Goal: Task Accomplishment & Management: Manage account settings

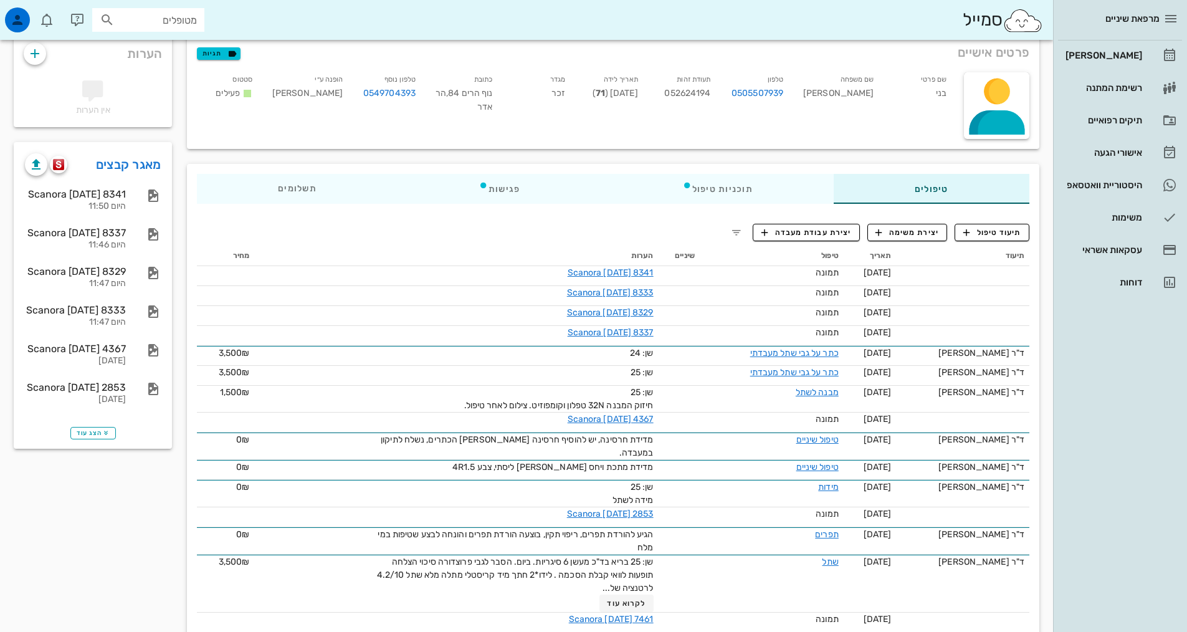
scroll to position [33, 0]
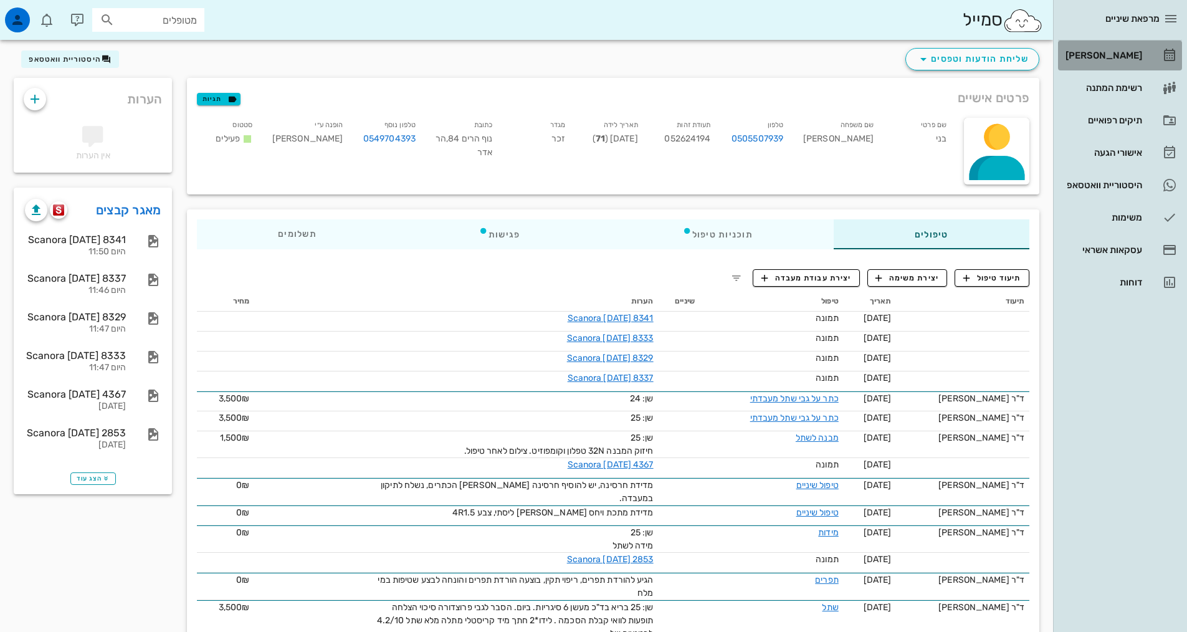
click at [1130, 57] on div "[PERSON_NAME]" at bounding box center [1102, 55] width 79 height 10
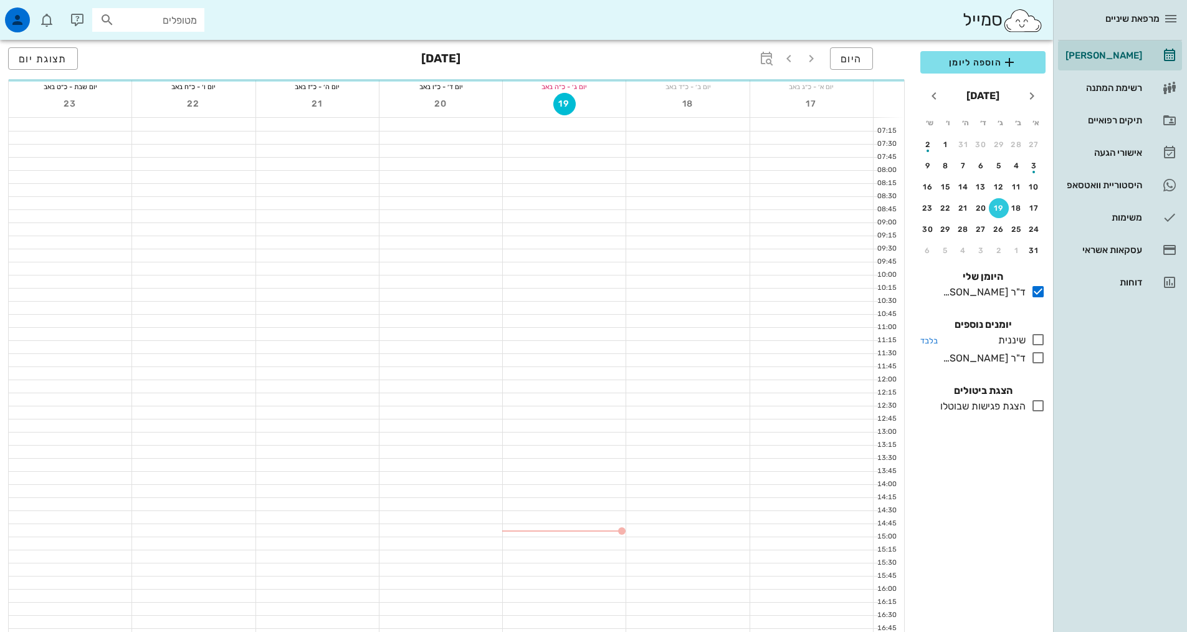
click at [1040, 339] on icon at bounding box center [1038, 339] width 15 height 15
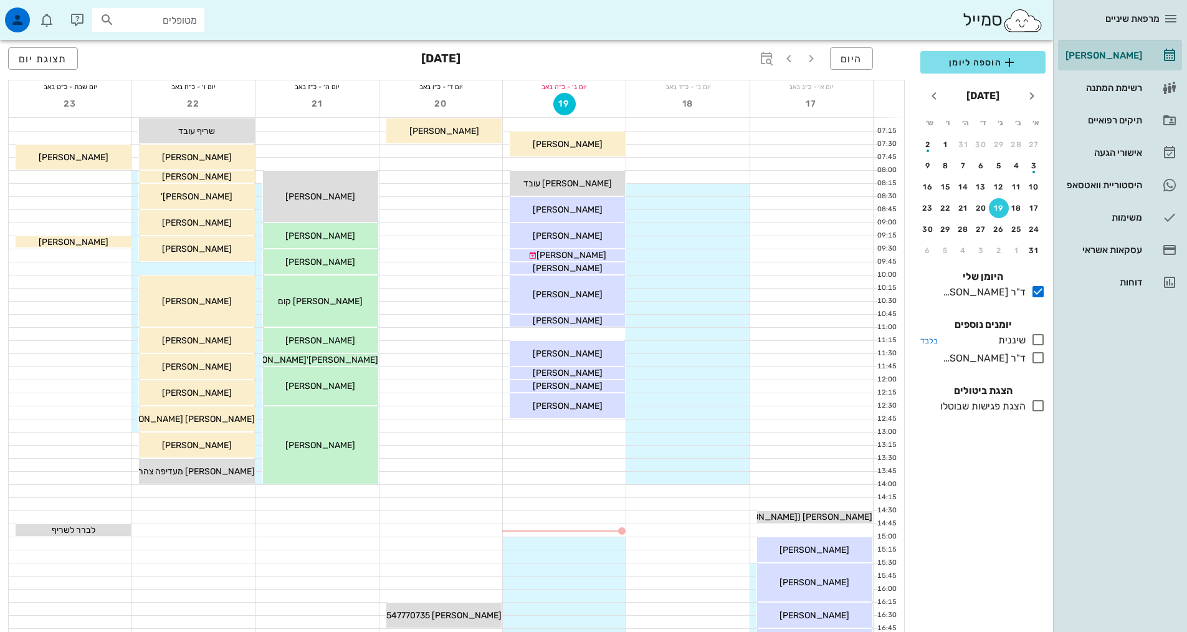
click at [1038, 340] on icon at bounding box center [1038, 339] width 15 height 15
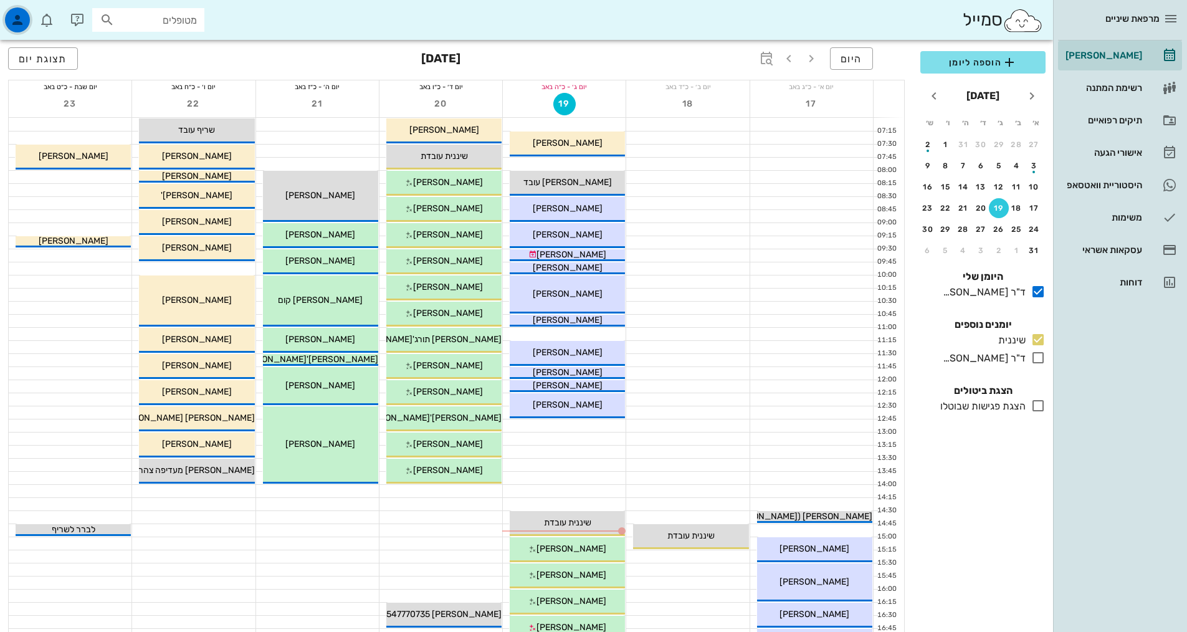
click at [21, 16] on icon "button" at bounding box center [17, 19] width 15 height 15
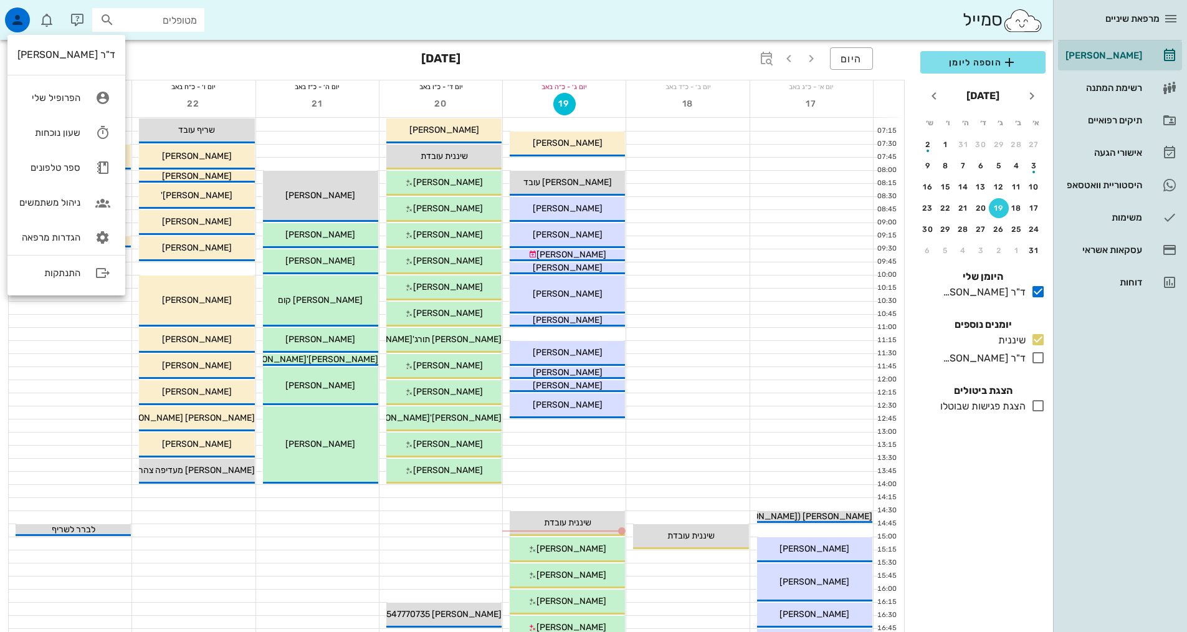
click at [105, 328] on div at bounding box center [70, 334] width 123 height 12
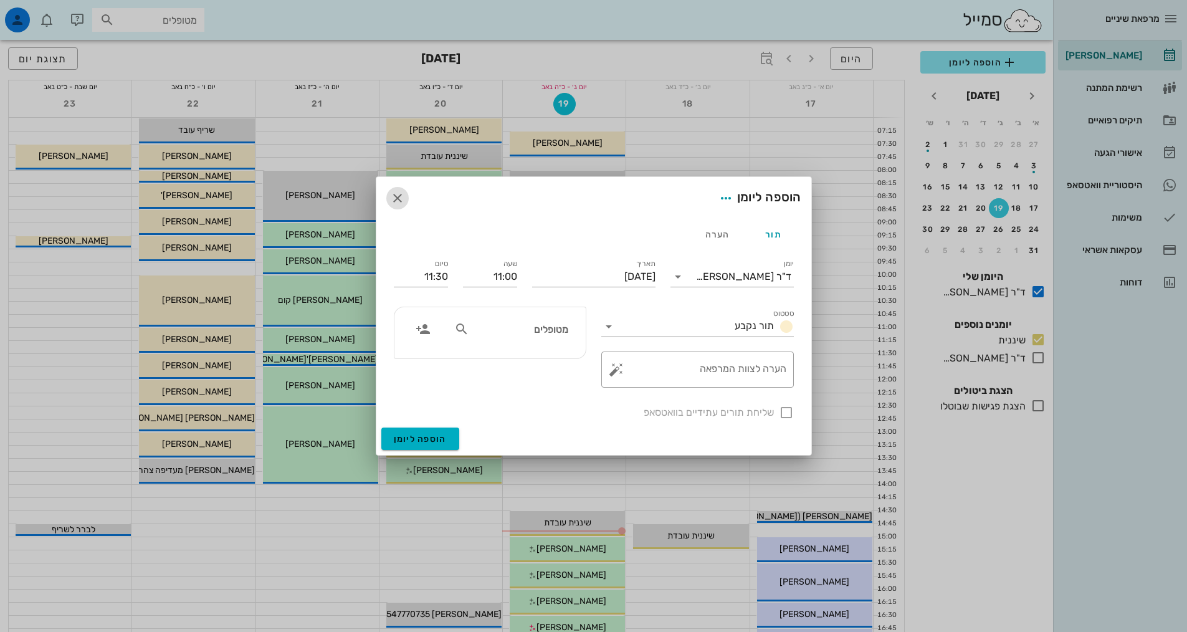
click at [398, 201] on icon "button" at bounding box center [397, 198] width 15 height 15
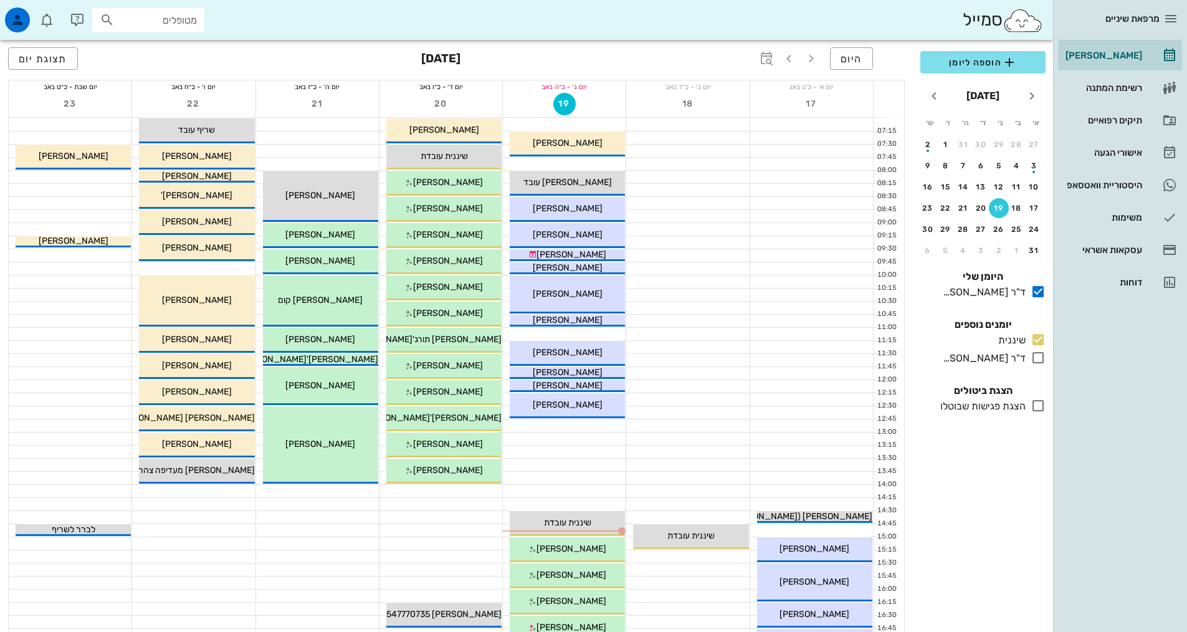
click at [790, 261] on div at bounding box center [811, 255] width 123 height 12
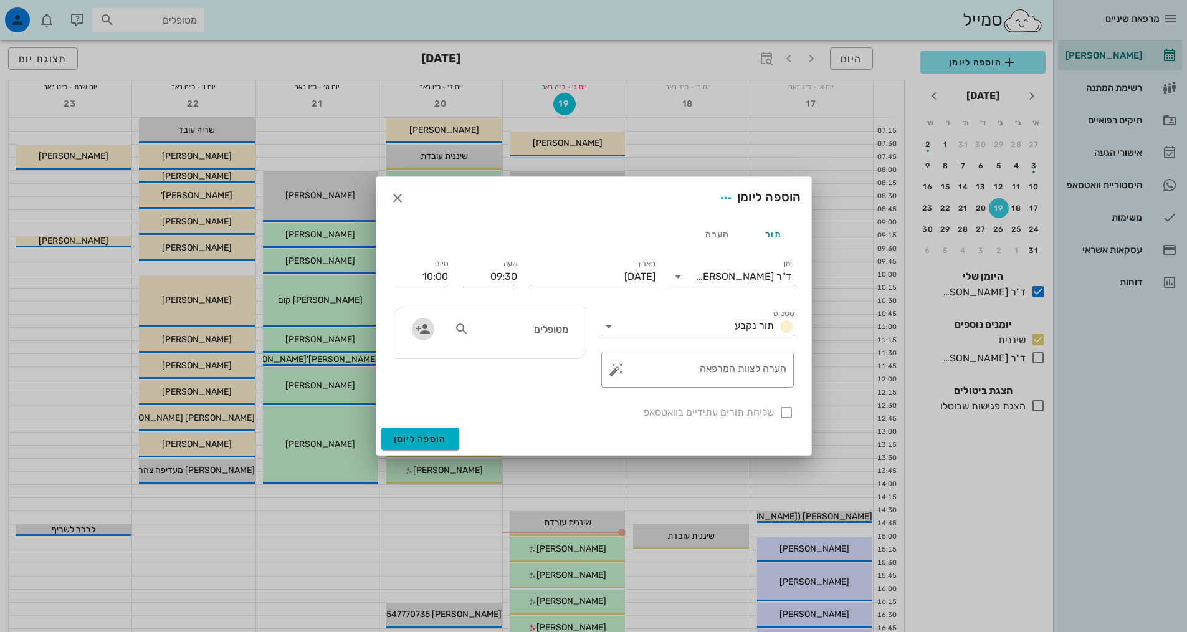
click at [421, 332] on icon "button" at bounding box center [423, 329] width 15 height 15
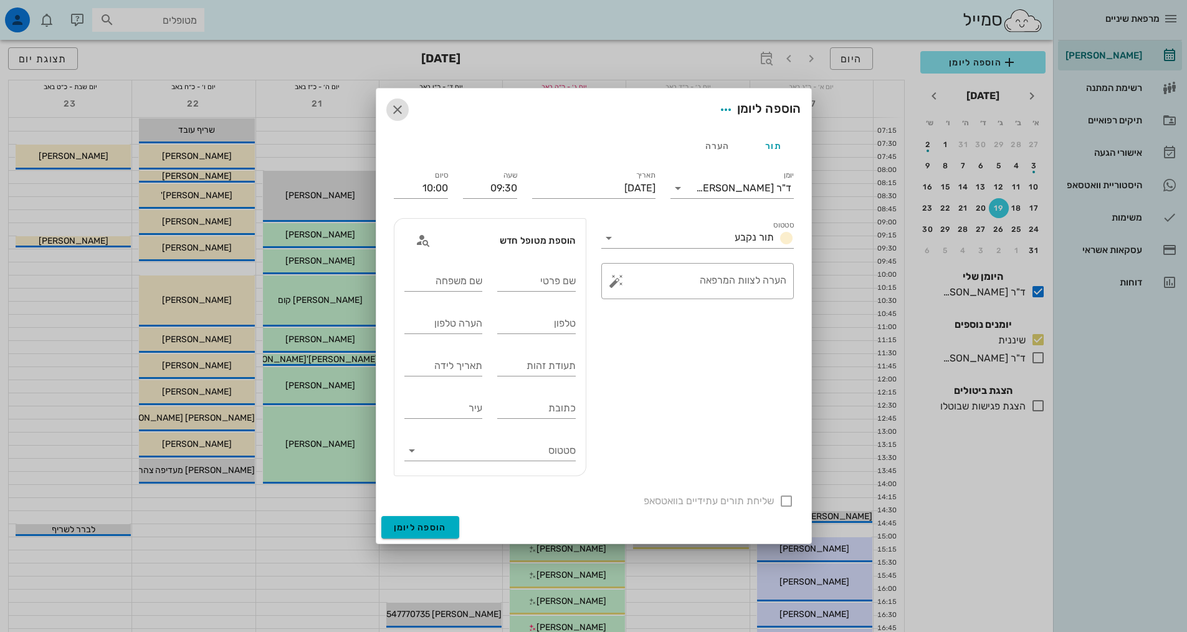
click at [393, 106] on icon "button" at bounding box center [397, 109] width 15 height 15
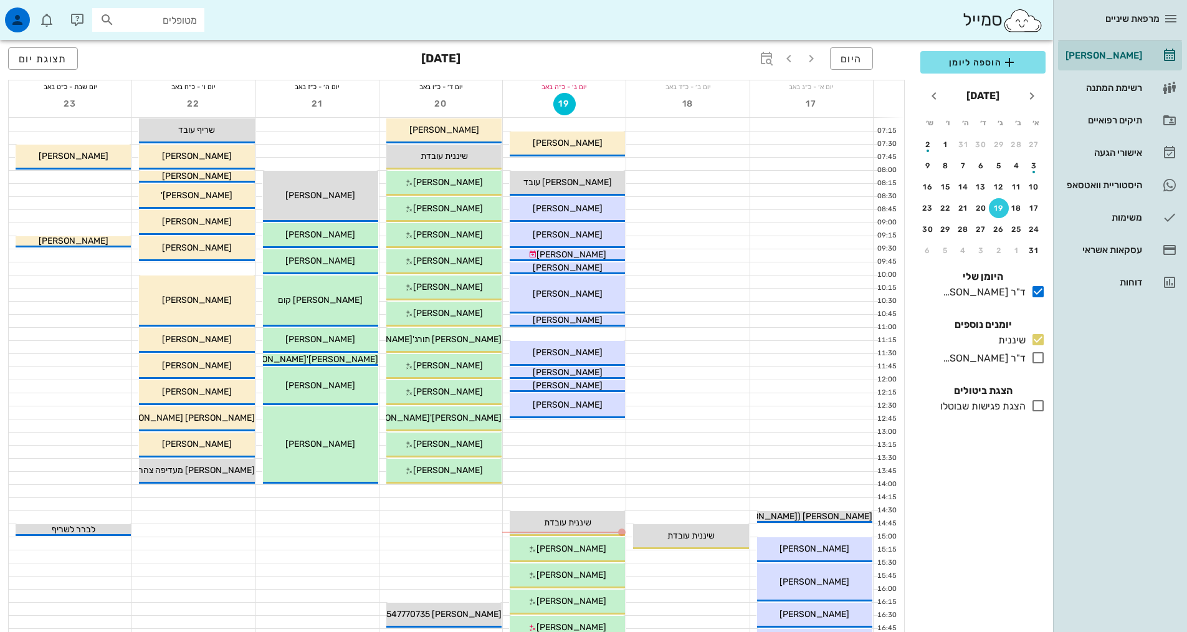
click at [761, 254] on div at bounding box center [811, 255] width 123 height 12
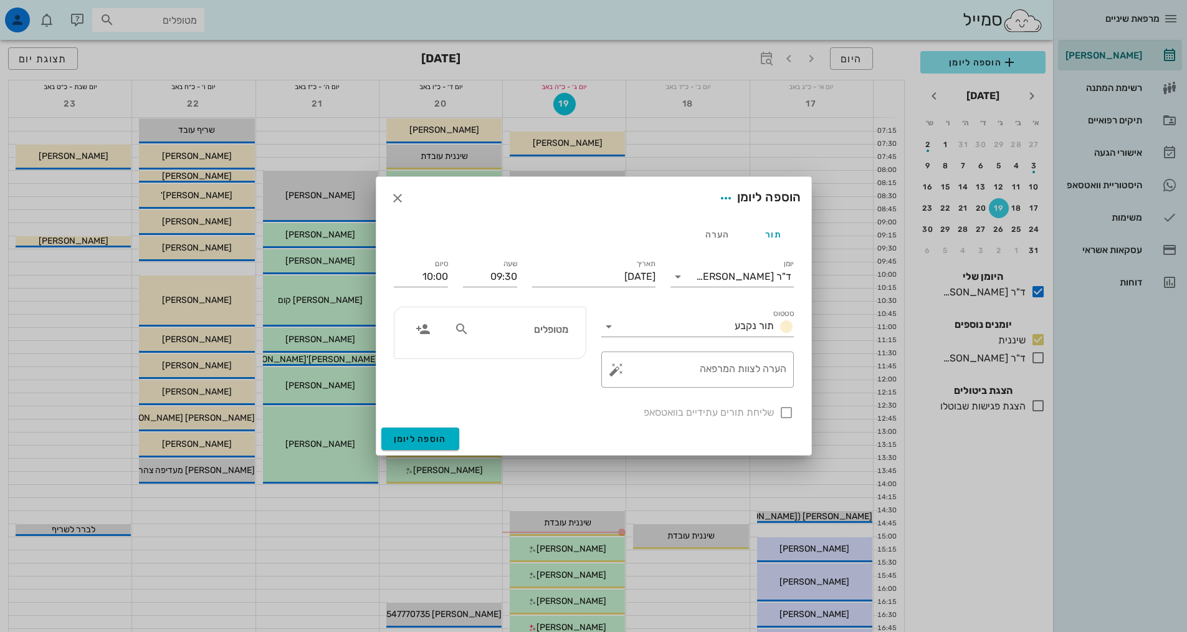
click at [557, 337] on input "מטופלים" at bounding box center [520, 329] width 96 height 16
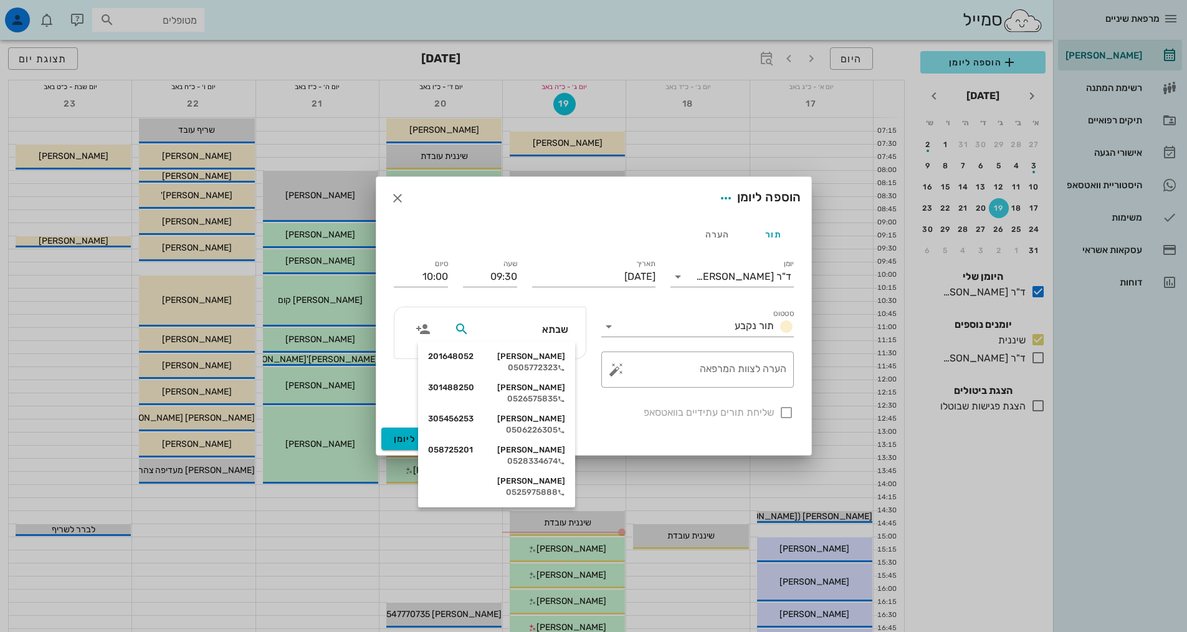
type input "[PERSON_NAME]"
click at [553, 394] on div "0526575835" at bounding box center [496, 399] width 137 height 10
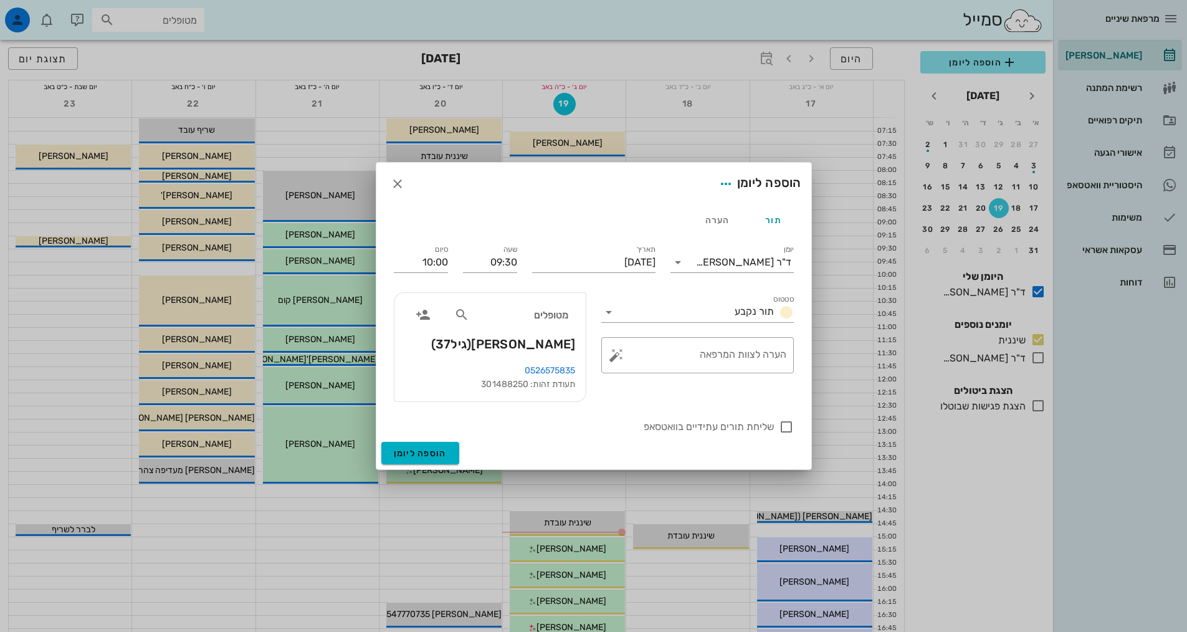
click at [507, 345] on span "[PERSON_NAME] (גיל 37 )" at bounding box center [503, 344] width 145 height 20
click at [399, 185] on icon "button" at bounding box center [397, 183] width 15 height 15
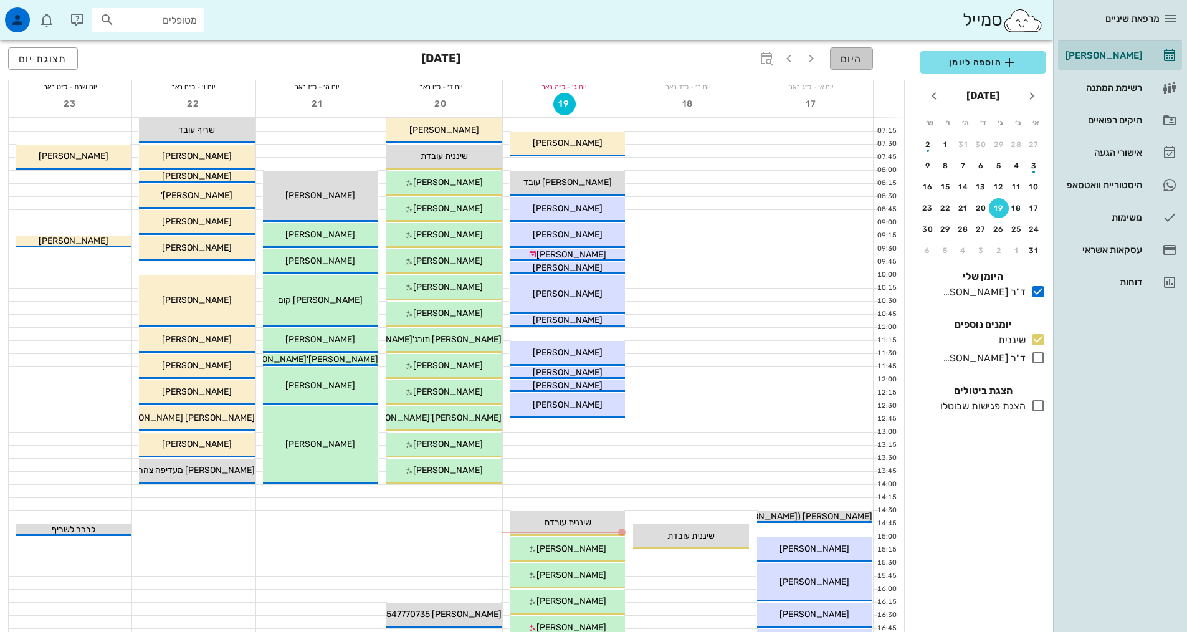
click at [864, 61] on button "היום" at bounding box center [851, 58] width 43 height 22
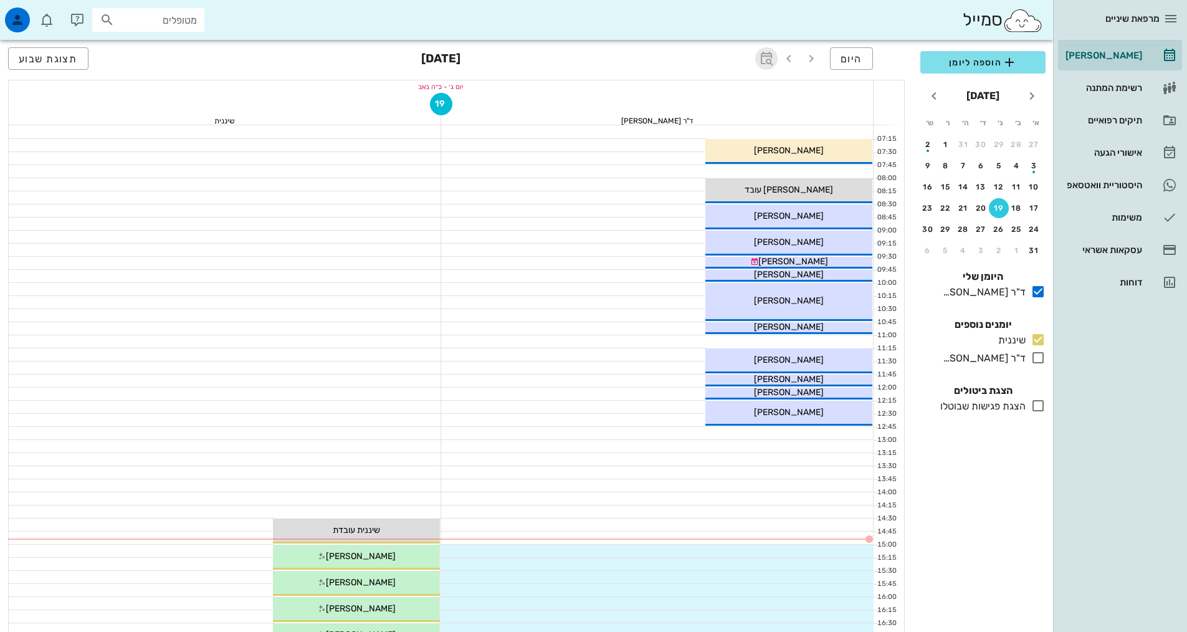
click at [767, 52] on icon "button" at bounding box center [766, 58] width 15 height 15
click at [810, 84] on div "יום ג׳ - כ״ה באב" at bounding box center [441, 86] width 864 height 12
click at [43, 64] on span "תצוגת שבוע" at bounding box center [48, 59] width 59 height 12
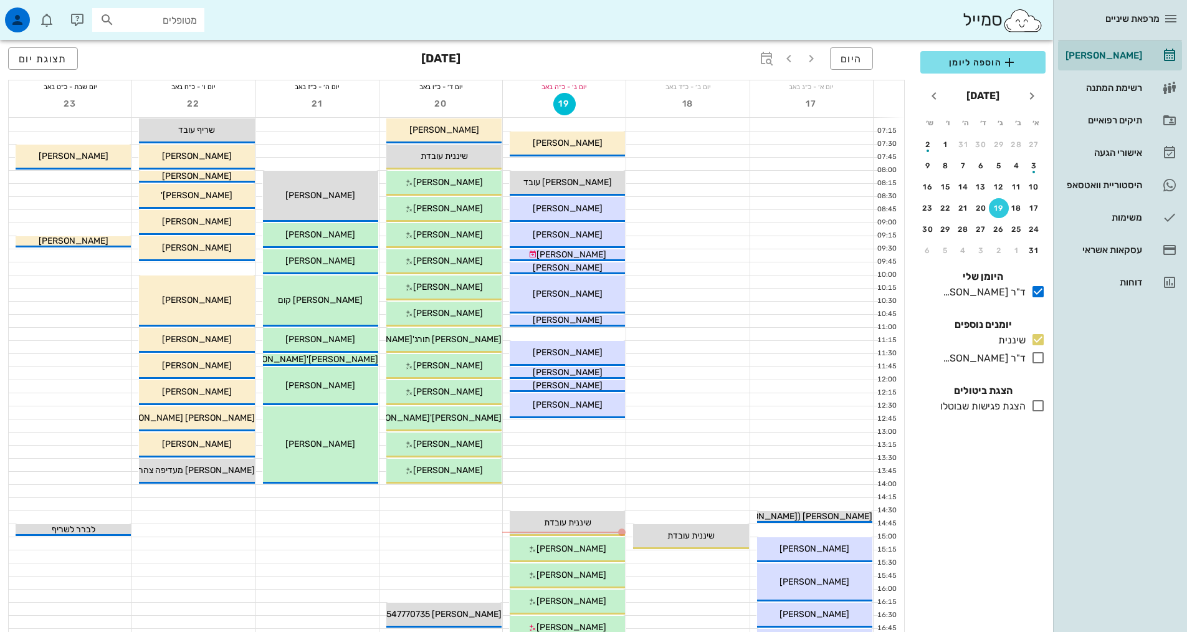
click at [134, 28] on div "מטופלים" at bounding box center [148, 20] width 112 height 24
type input "[PERSON_NAME]"
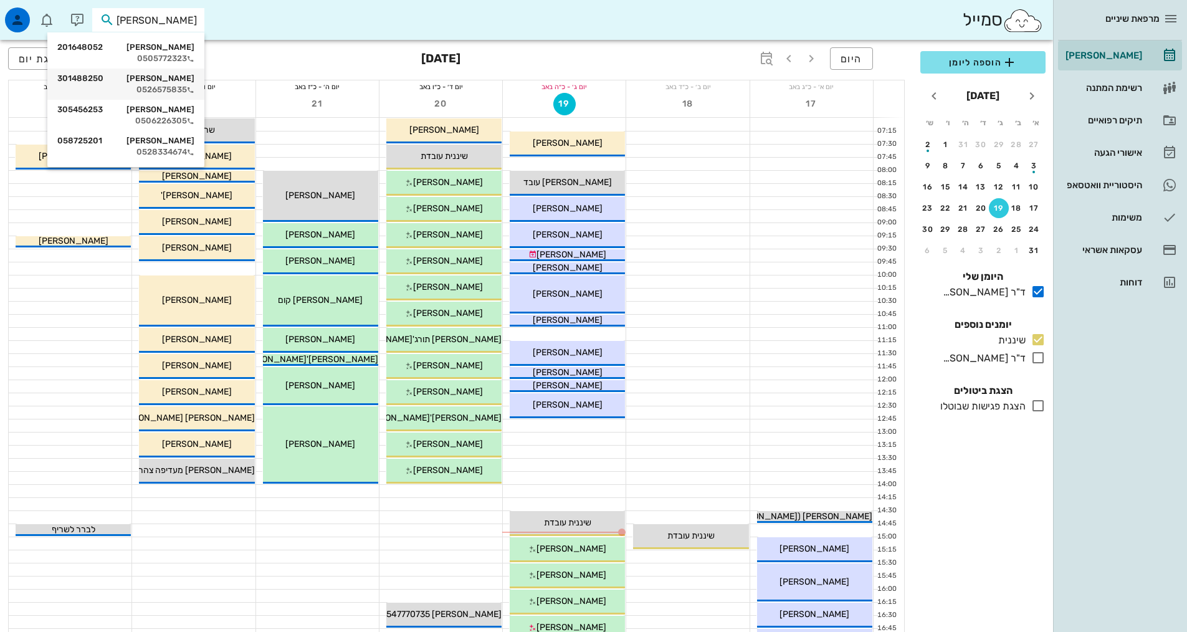
click at [158, 83] on div "[PERSON_NAME] 301488250" at bounding box center [125, 79] width 137 height 10
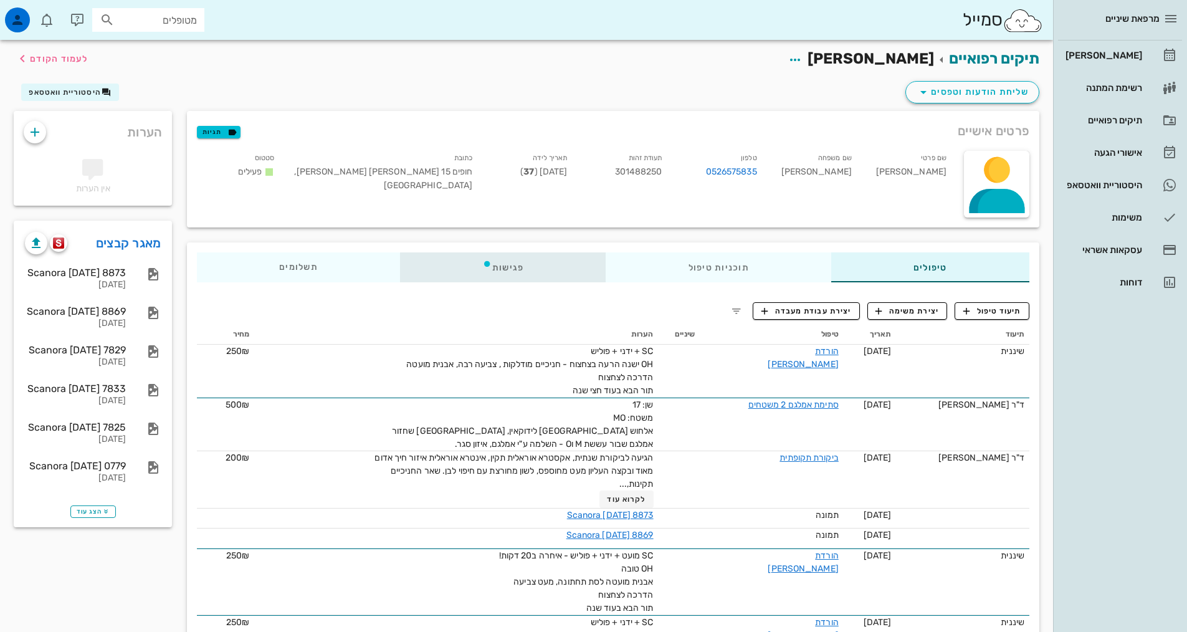
click at [510, 264] on div "פגישות" at bounding box center [503, 267] width 206 height 30
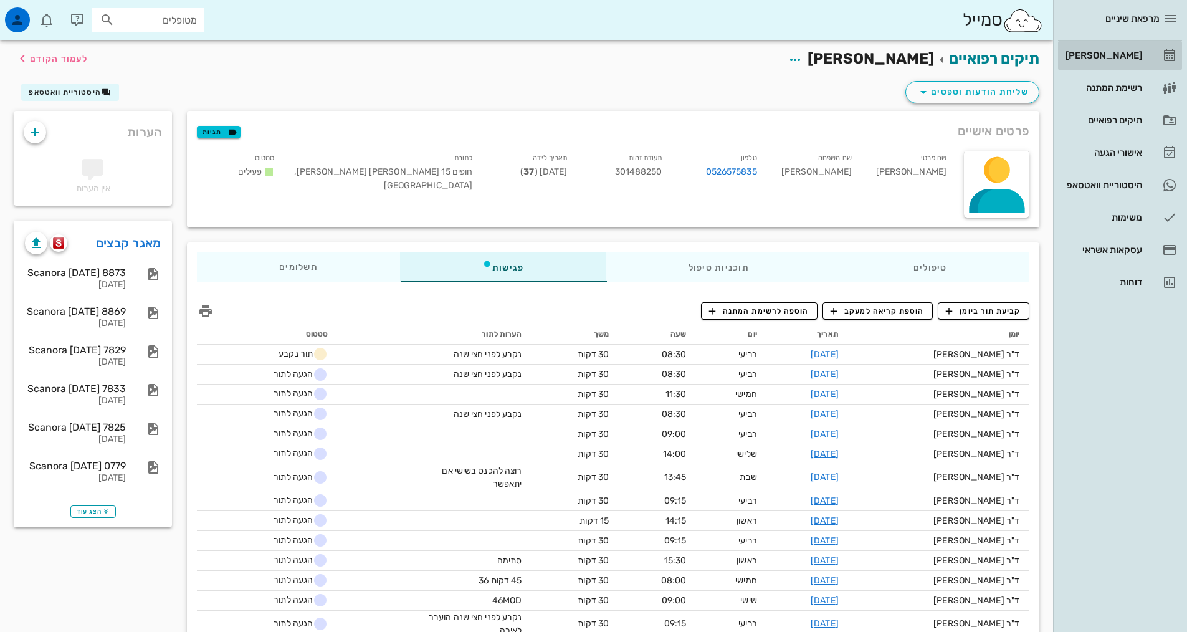
click at [1142, 62] on link "[PERSON_NAME]" at bounding box center [1120, 56] width 124 height 30
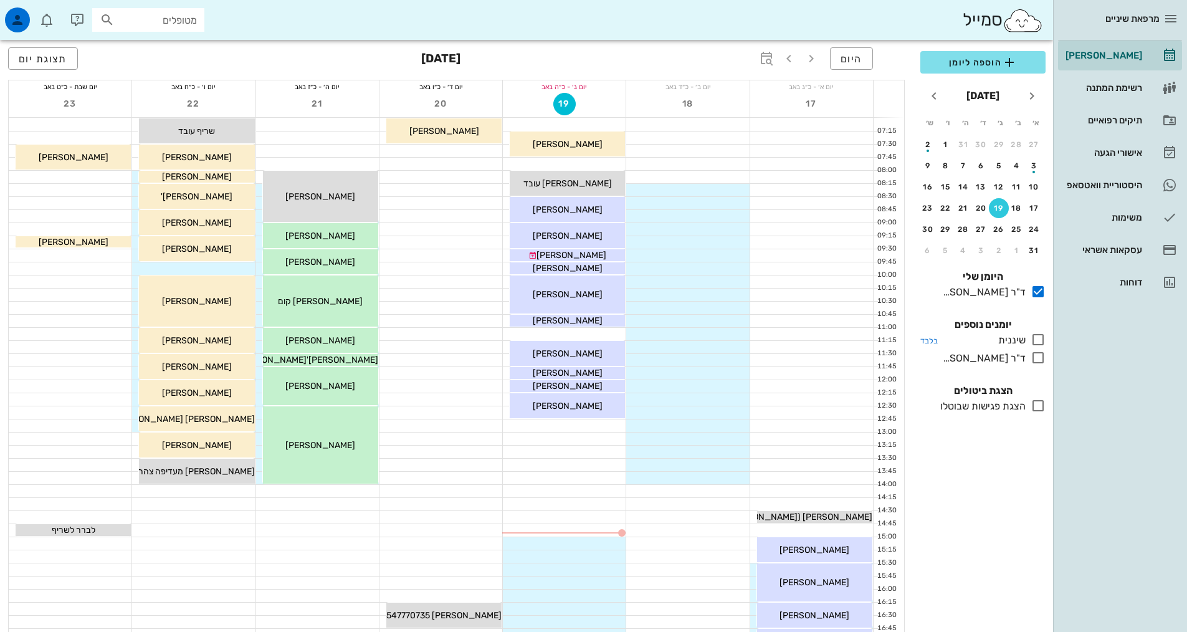
click at [1039, 337] on icon at bounding box center [1038, 339] width 15 height 15
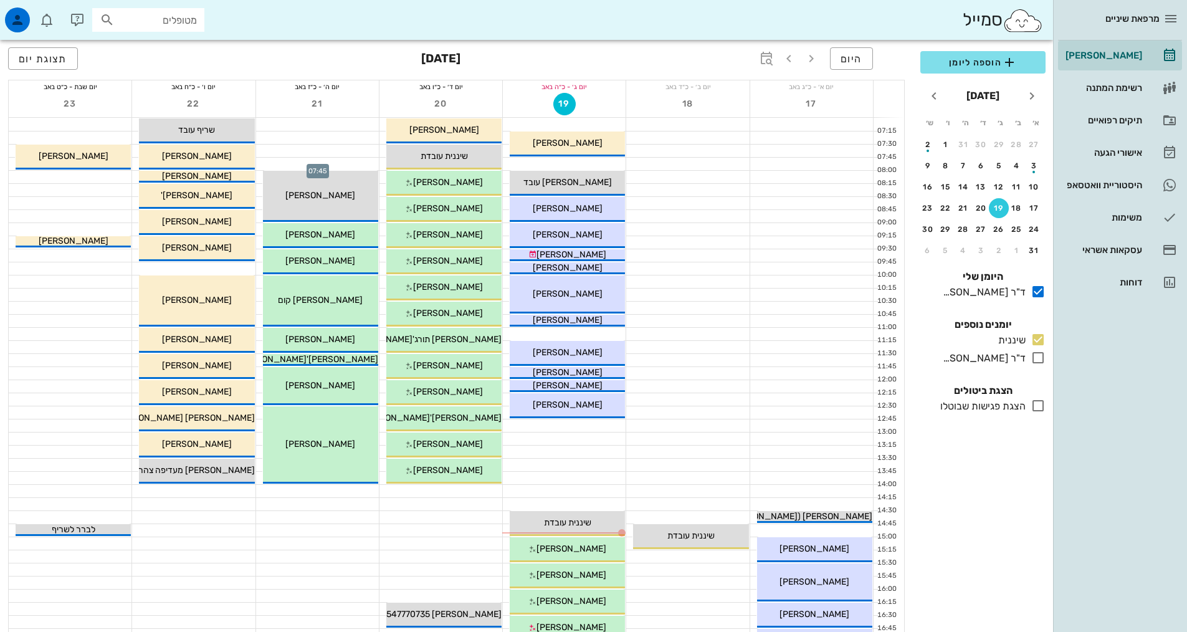
click at [360, 163] on div at bounding box center [317, 164] width 123 height 12
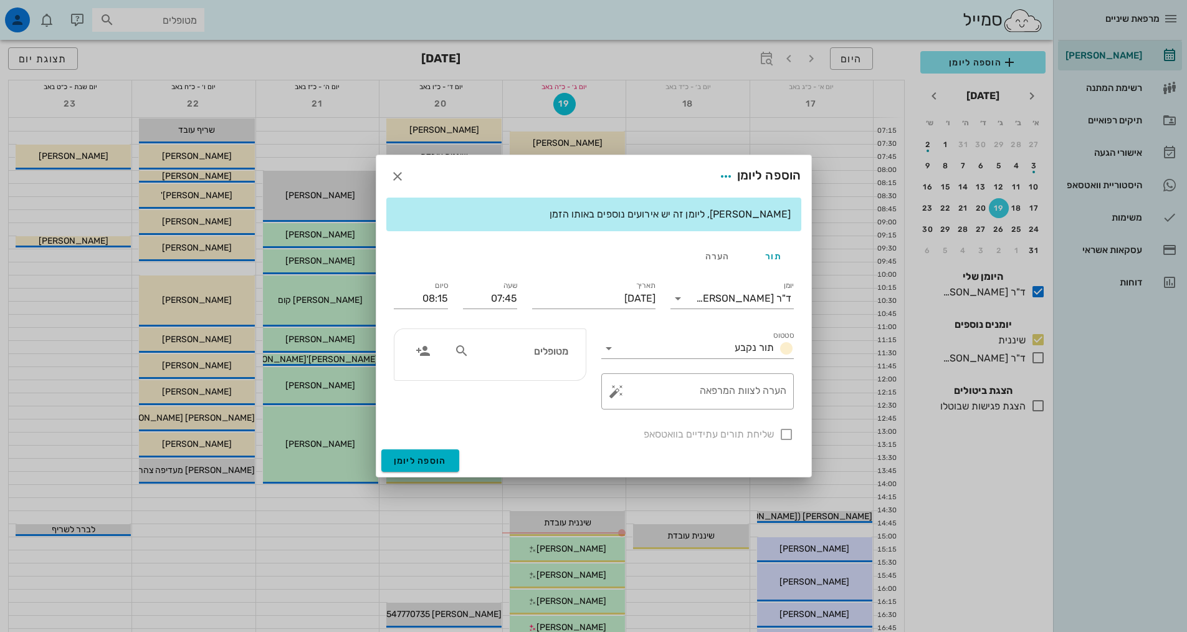
click at [471, 350] on div at bounding box center [462, 350] width 17 height 15
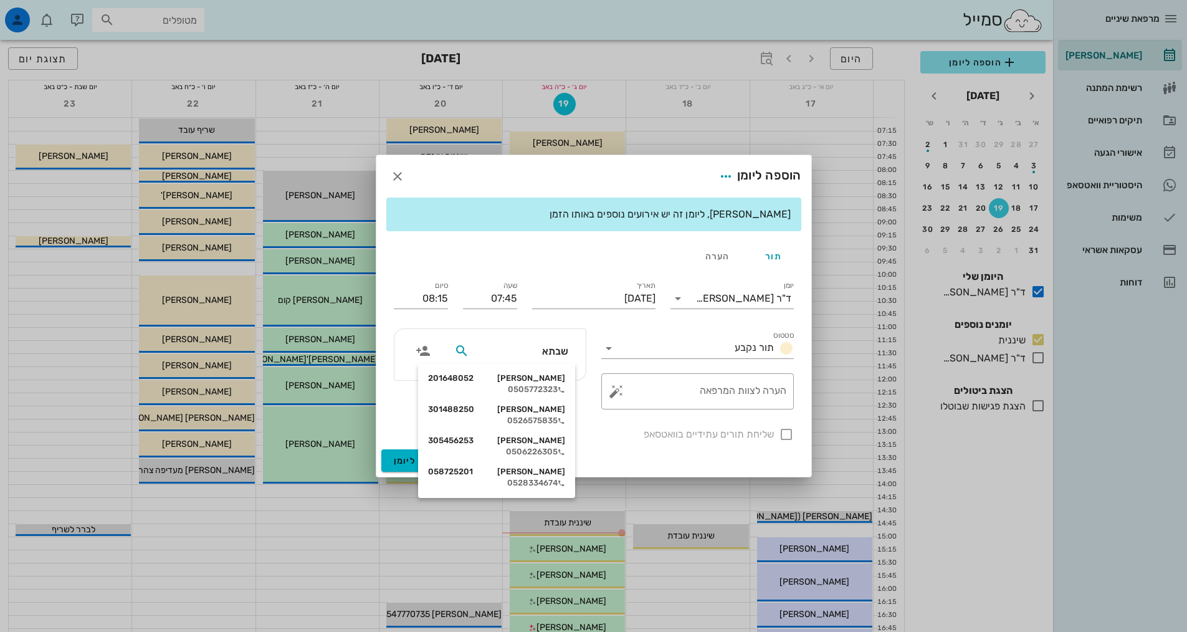
type input "[PERSON_NAME]"
click at [558, 413] on div "[PERSON_NAME] 301488250" at bounding box center [496, 409] width 137 height 10
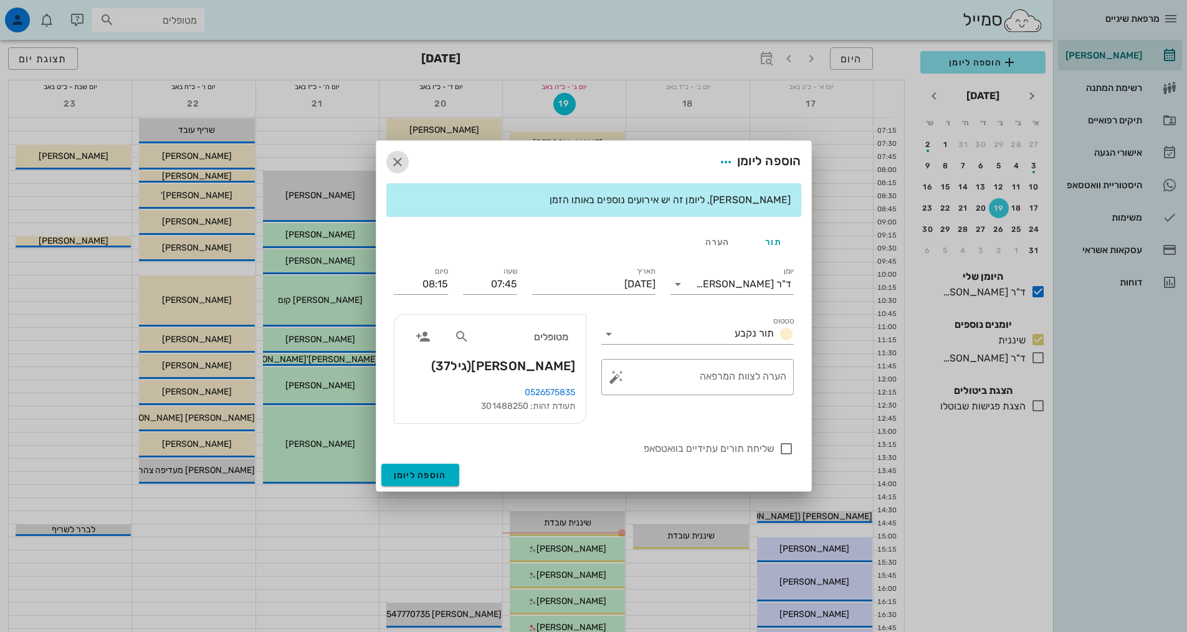
click at [406, 158] on span "button" at bounding box center [397, 162] width 22 height 15
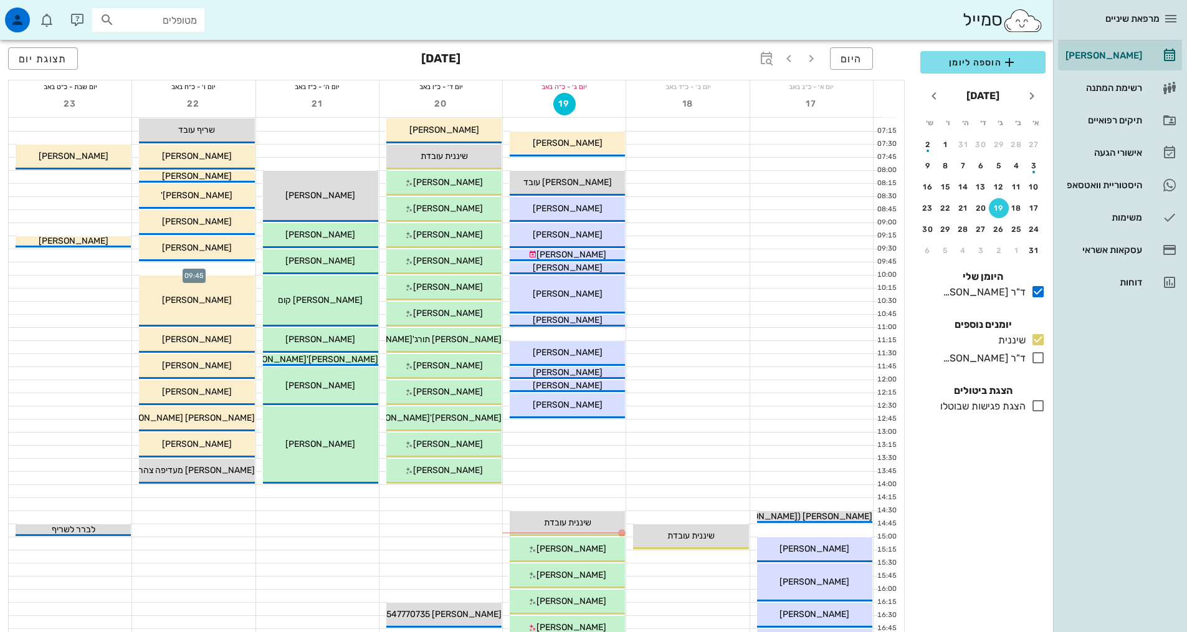
click at [235, 272] on div at bounding box center [193, 268] width 123 height 12
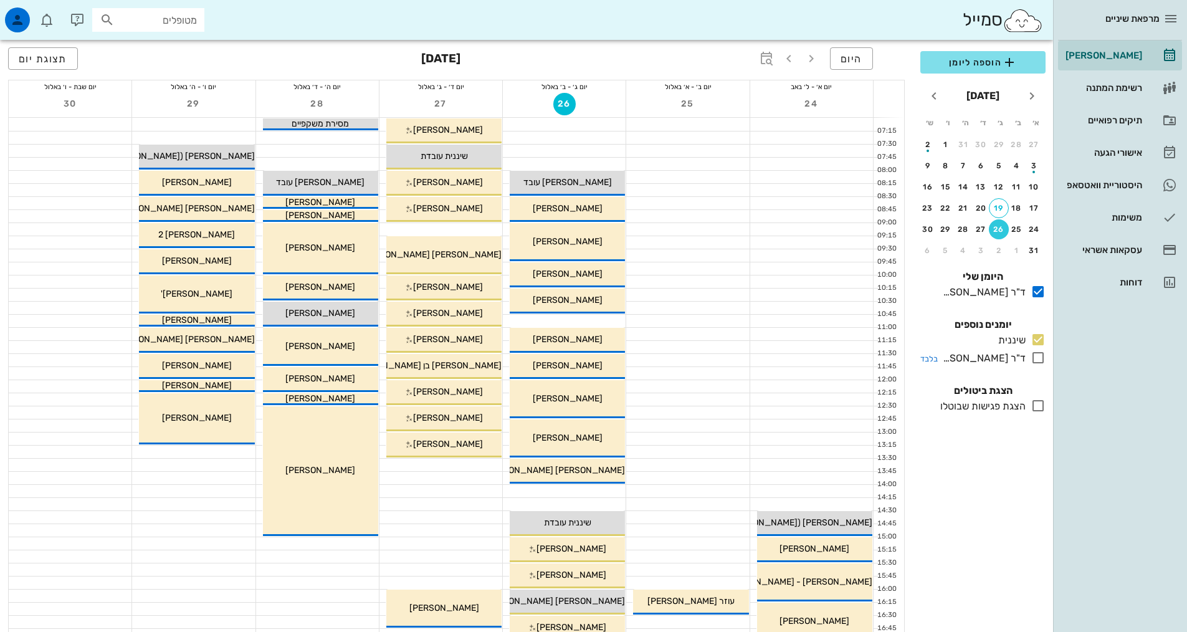
click at [1038, 360] on icon at bounding box center [1038, 357] width 15 height 15
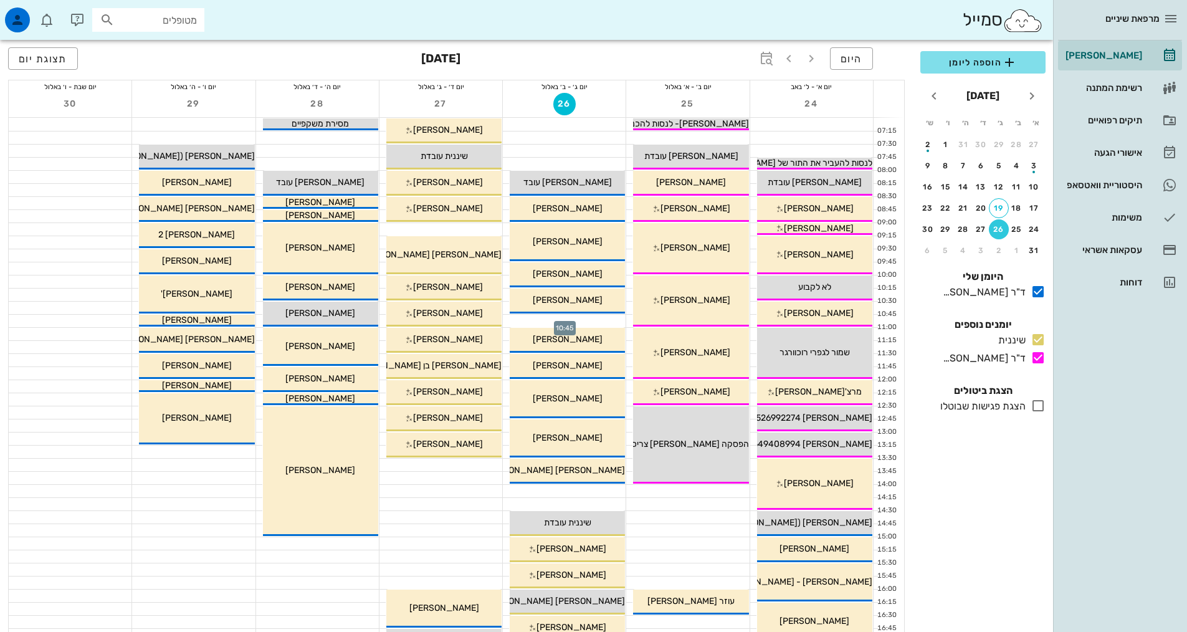
click at [578, 316] on div at bounding box center [564, 321] width 123 height 12
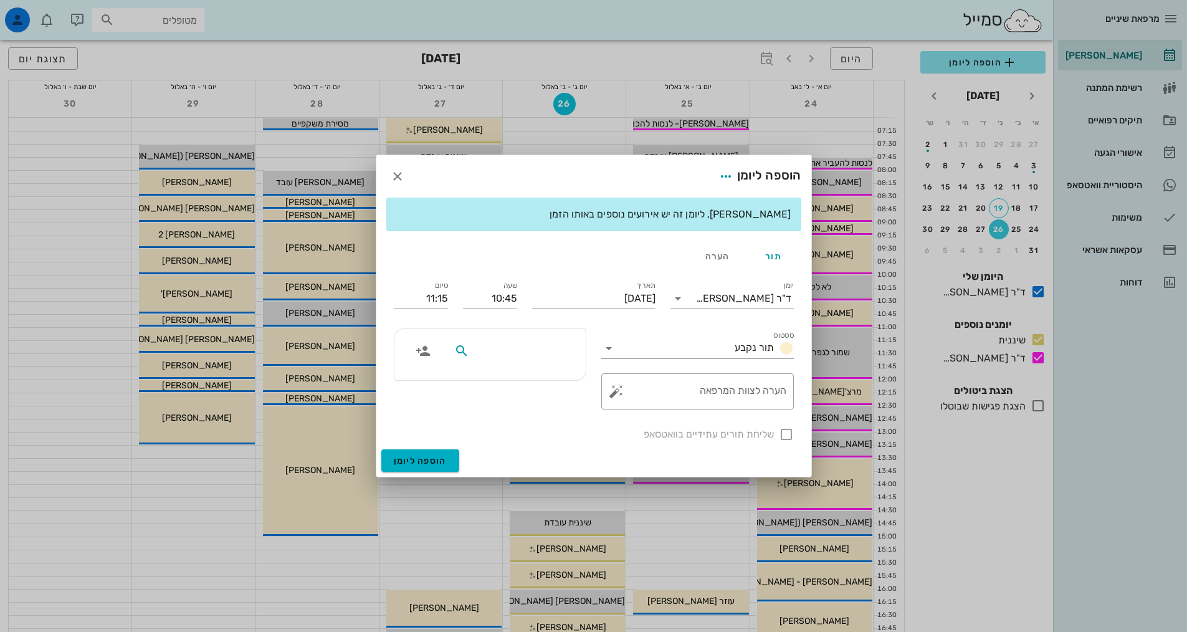
click at [552, 352] on input "text" at bounding box center [520, 351] width 96 height 16
type input "[PERSON_NAME]"
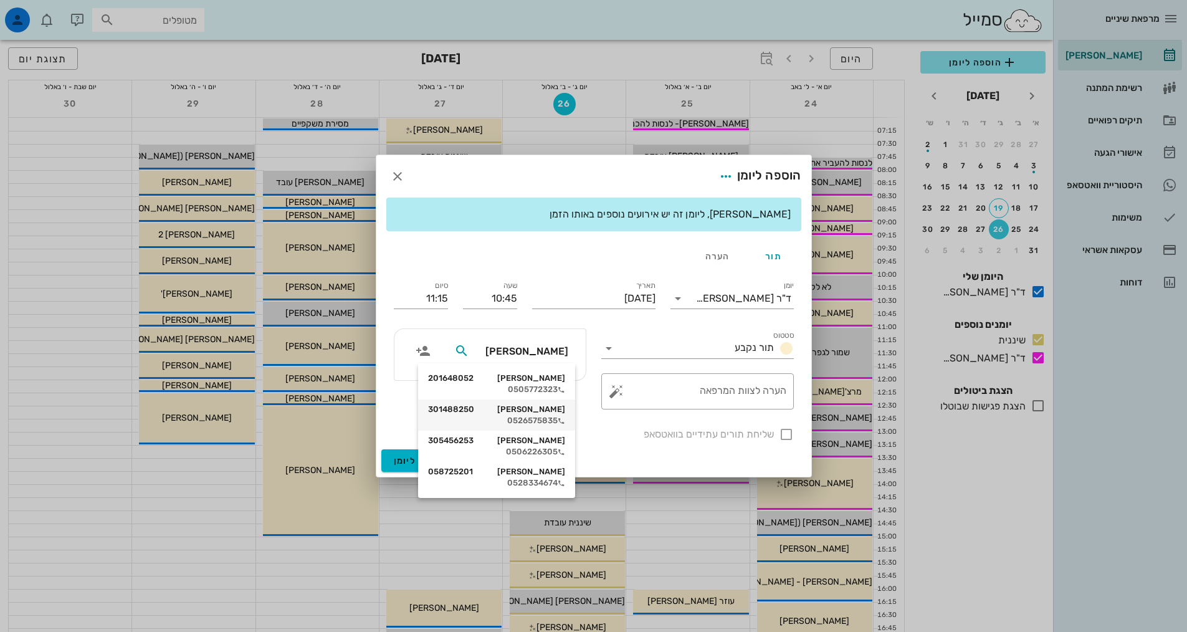
click at [537, 411] on div "[PERSON_NAME] 301488250" at bounding box center [496, 409] width 137 height 10
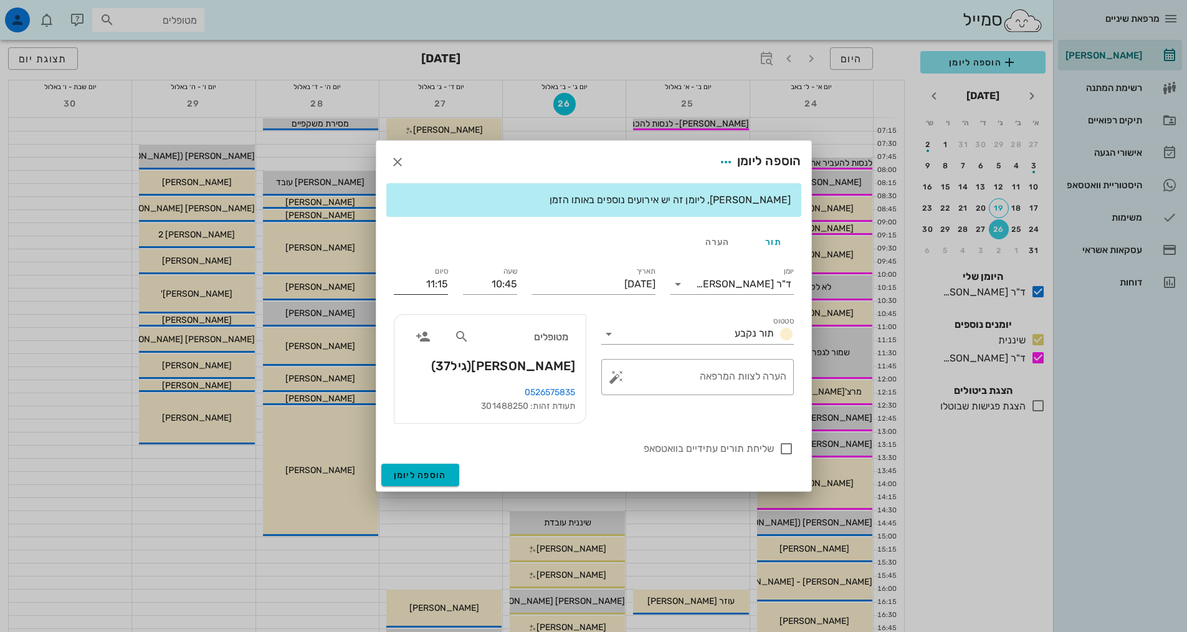
click at [431, 289] on input "11:15" at bounding box center [421, 284] width 54 height 20
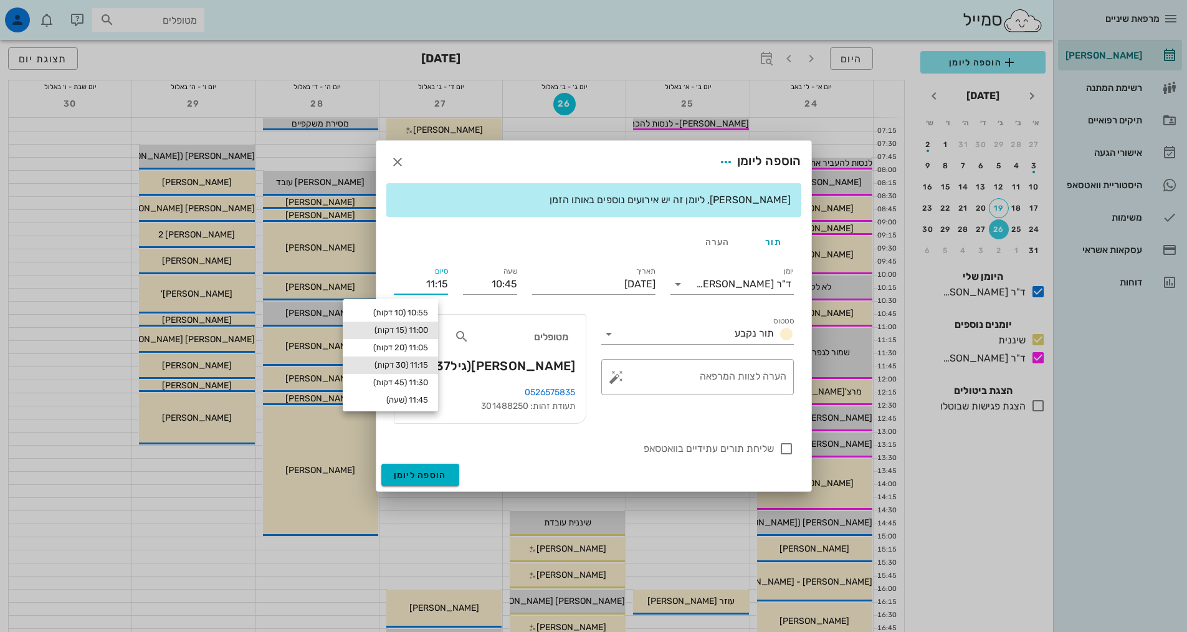
click at [403, 334] on div "11:00 (15 דקות)" at bounding box center [390, 330] width 75 height 10
type input "11:00"
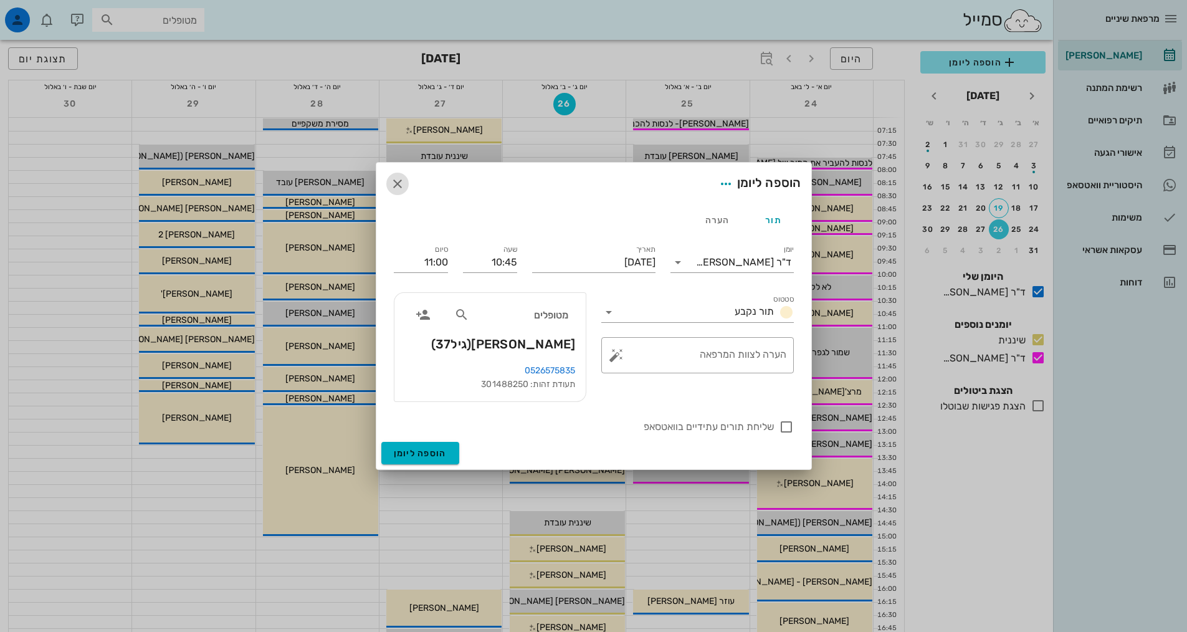
click at [396, 182] on icon "button" at bounding box center [397, 183] width 15 height 15
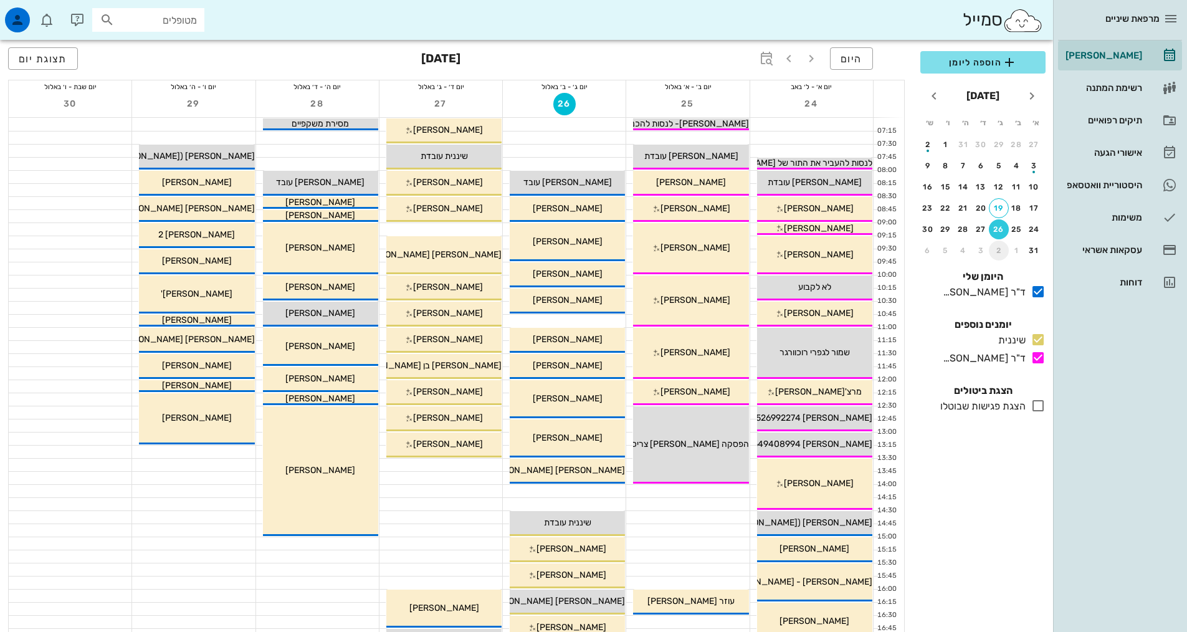
click at [997, 249] on div "2" at bounding box center [999, 250] width 20 height 9
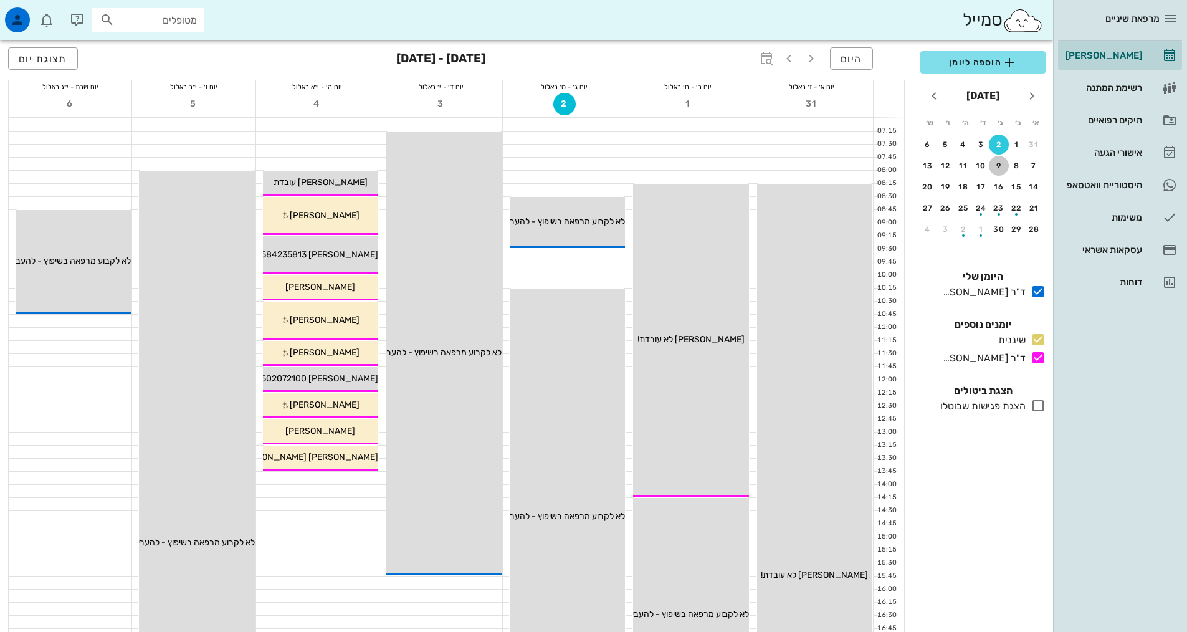
click at [1004, 163] on div "9" at bounding box center [999, 165] width 20 height 9
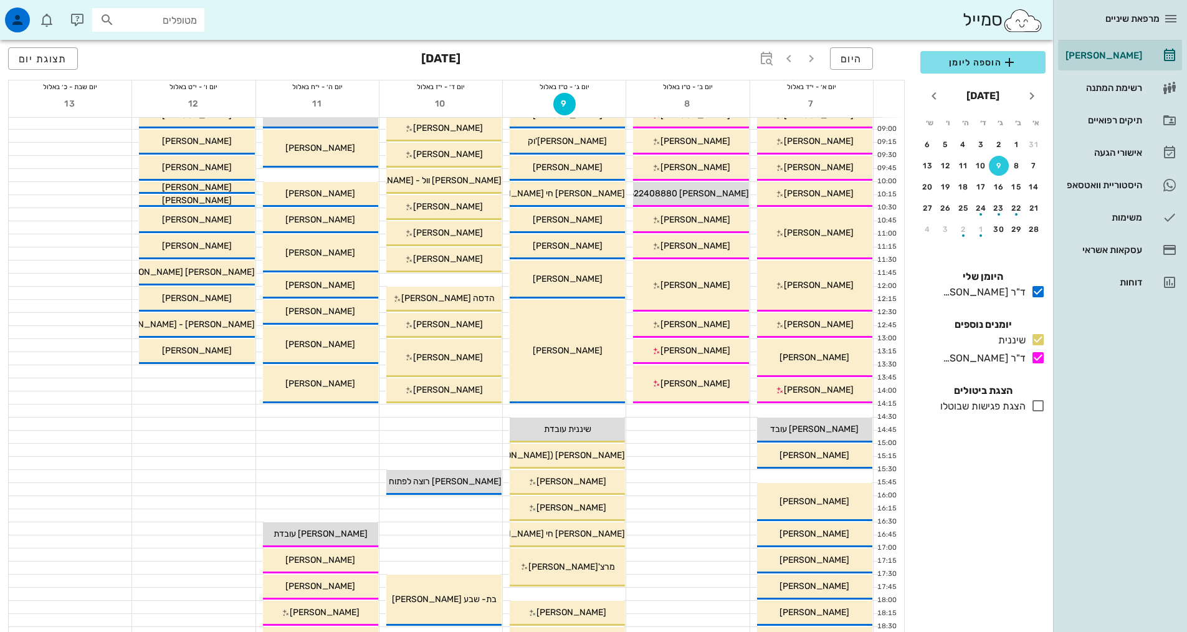
scroll to position [187, 0]
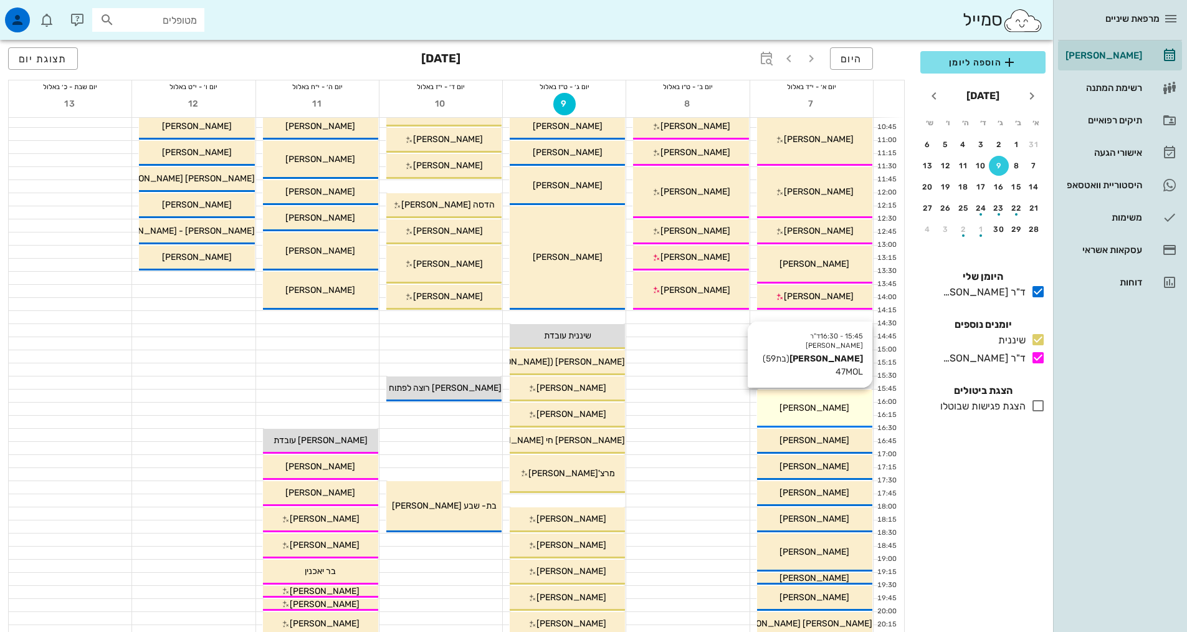
click at [831, 392] on div "15:45 - 16:30 ד"ר אלדד אירני יפה יהושע (בת 59 ) 47MOL יפה יהושע" at bounding box center [814, 408] width 115 height 38
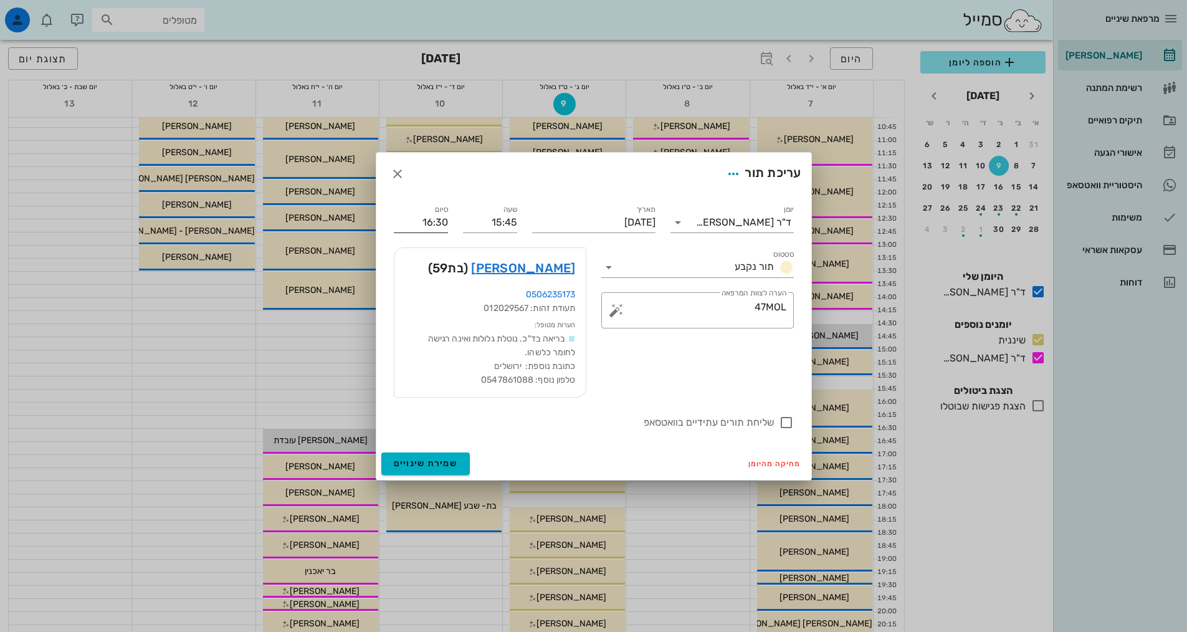
click at [434, 226] on input "16:30" at bounding box center [421, 223] width 54 height 20
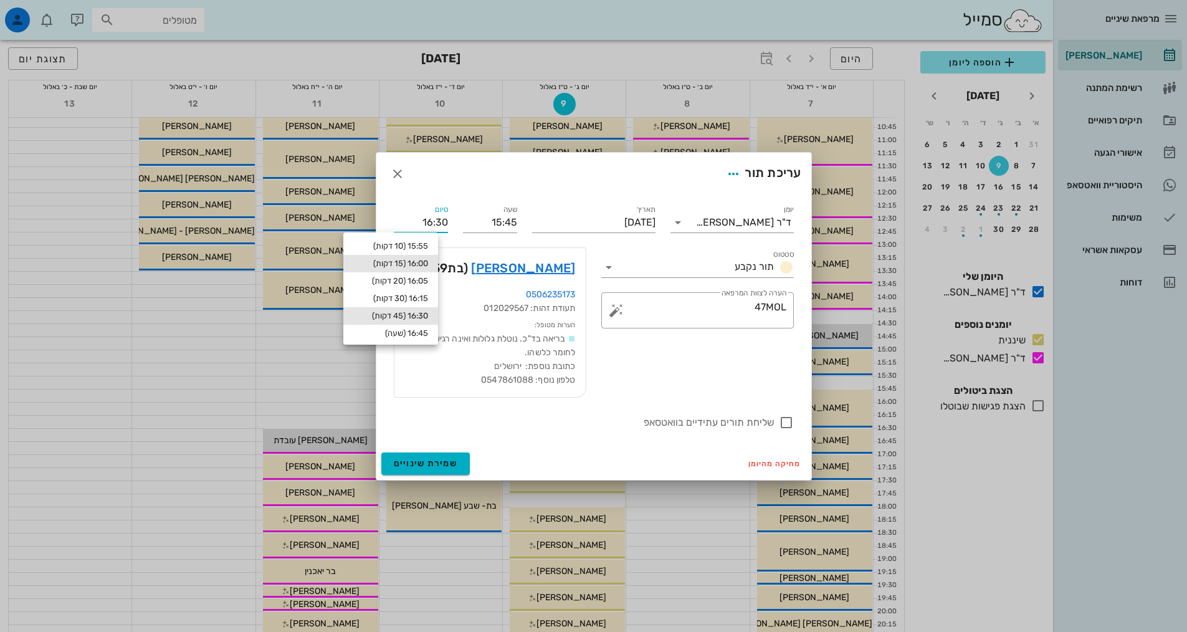
click at [401, 263] on div "16:00 (15 דקות)" at bounding box center [390, 264] width 75 height 10
type input "16:00"
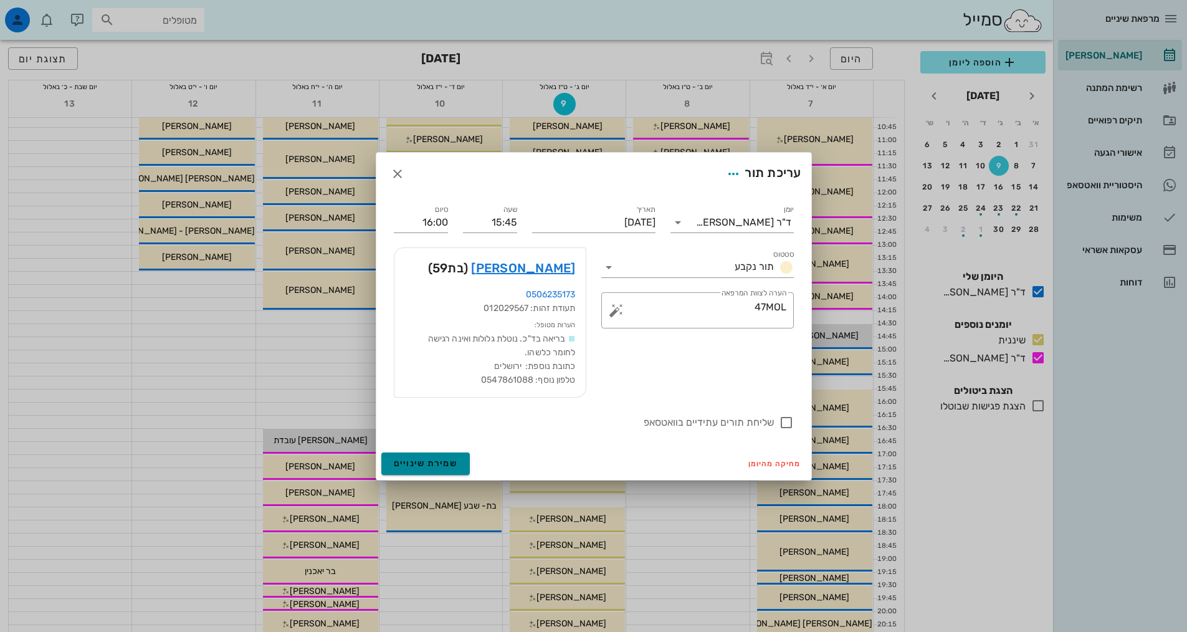
click at [447, 462] on span "שמירת שינויים" at bounding box center [426, 463] width 64 height 11
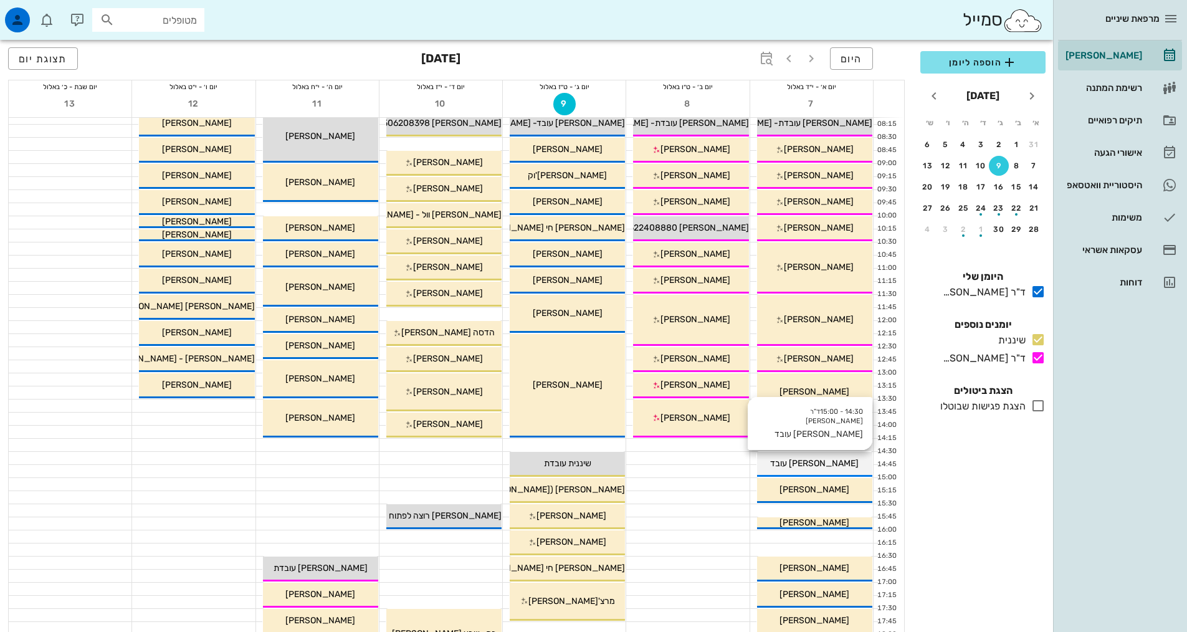
scroll to position [125, 0]
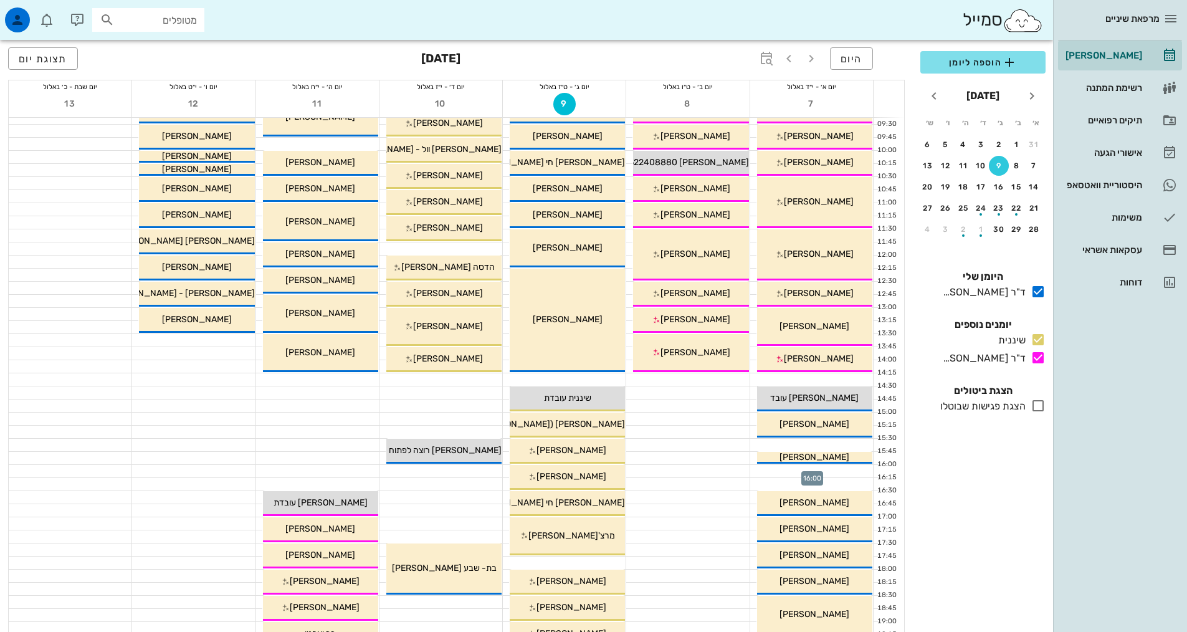
click at [849, 471] on div at bounding box center [811, 471] width 123 height 12
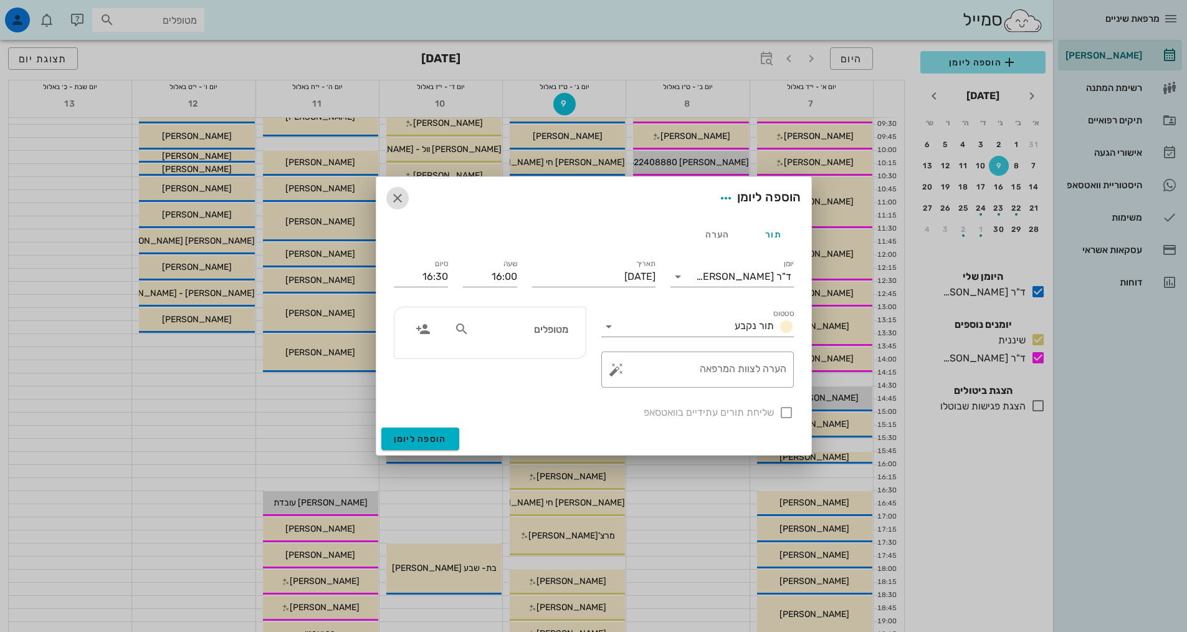
click at [402, 201] on icon "button" at bounding box center [397, 198] width 15 height 15
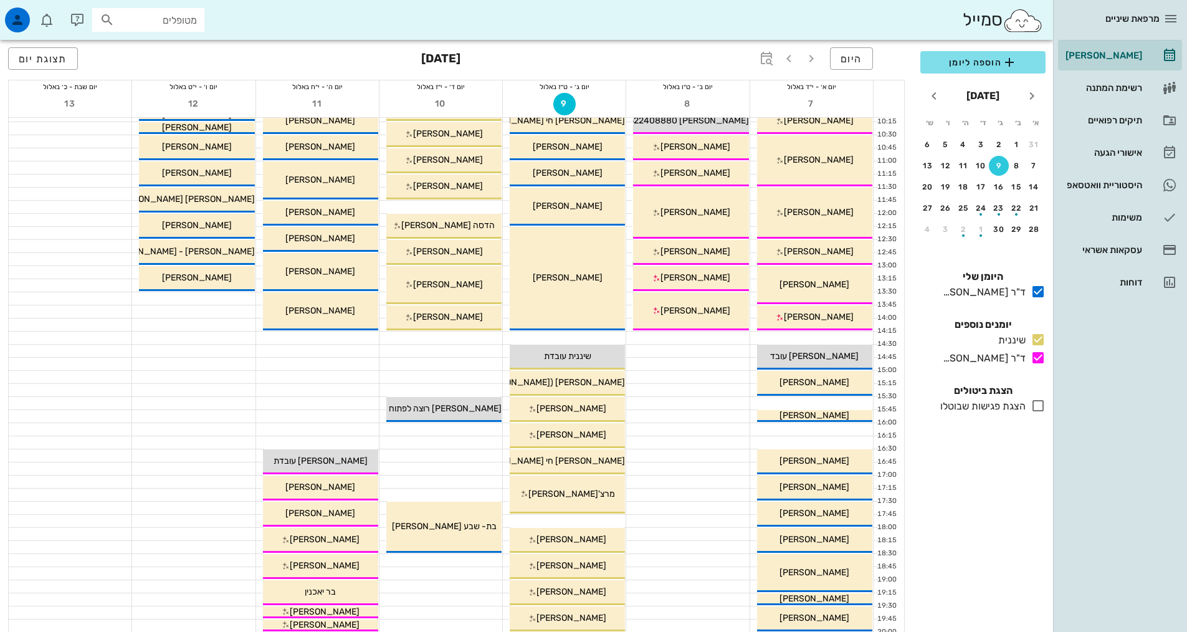
scroll to position [187, 0]
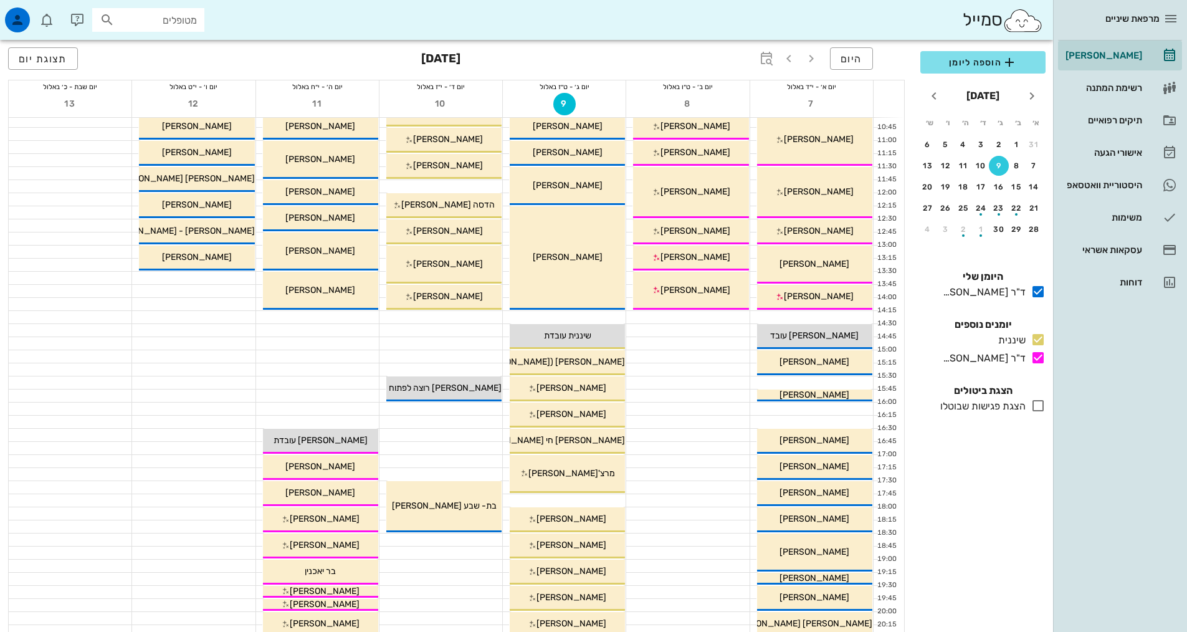
click at [1040, 401] on icon at bounding box center [1038, 405] width 15 height 15
click at [1038, 403] on icon at bounding box center [1038, 405] width 15 height 15
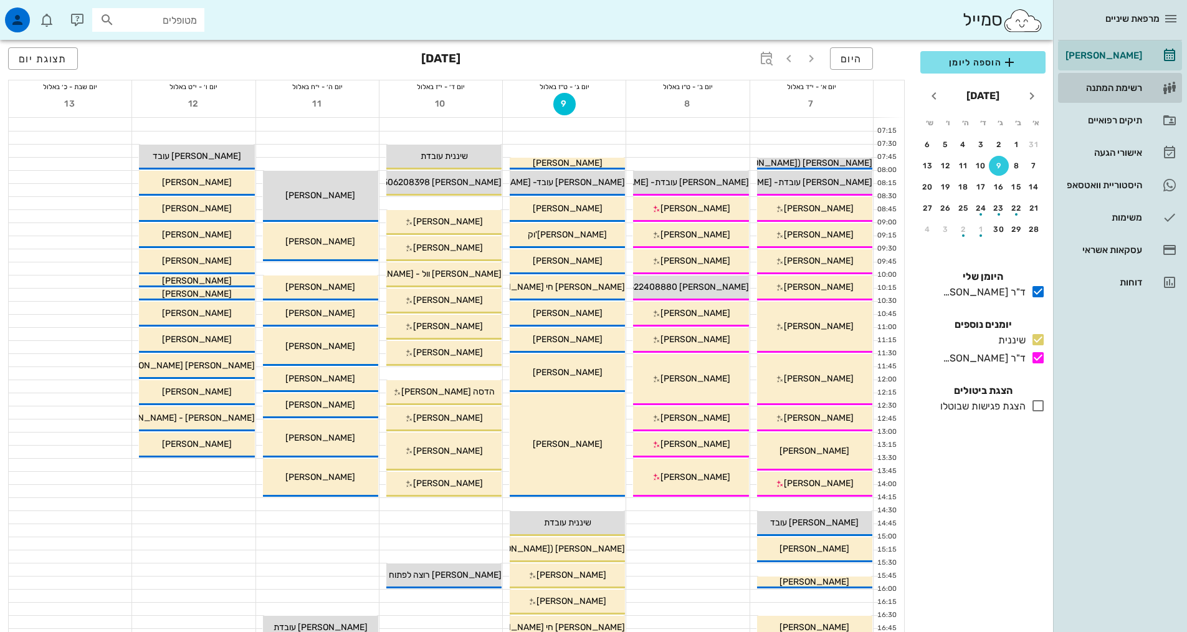
click at [1114, 88] on div "רשימת המתנה" at bounding box center [1102, 88] width 79 height 10
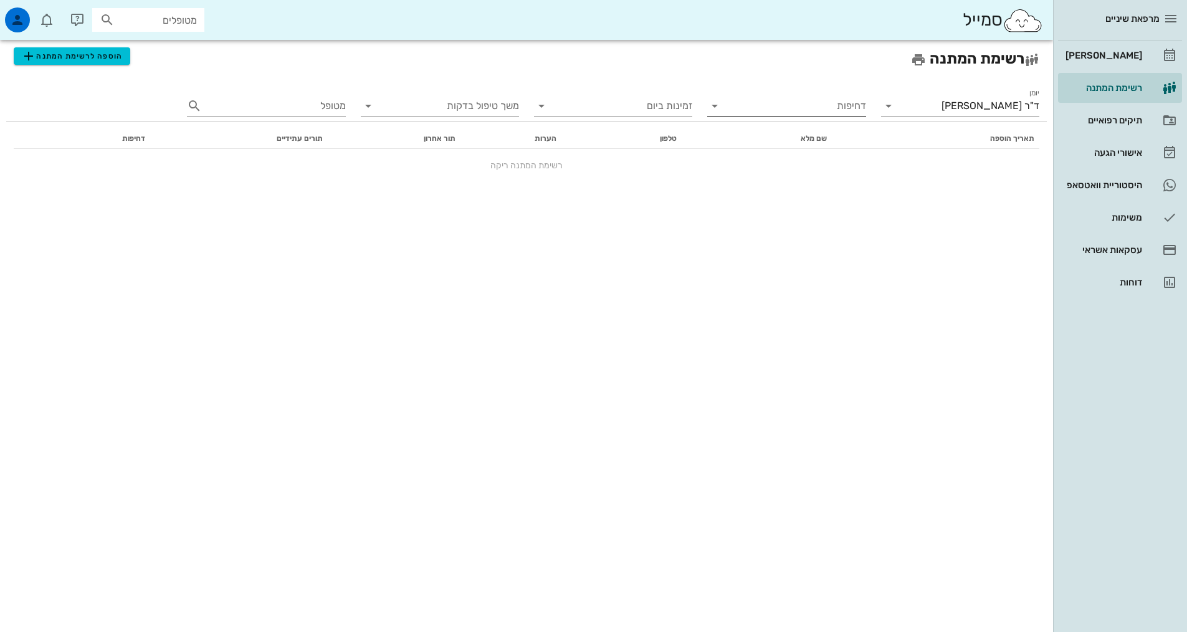
click at [849, 102] on input "דחיפות" at bounding box center [796, 106] width 138 height 20
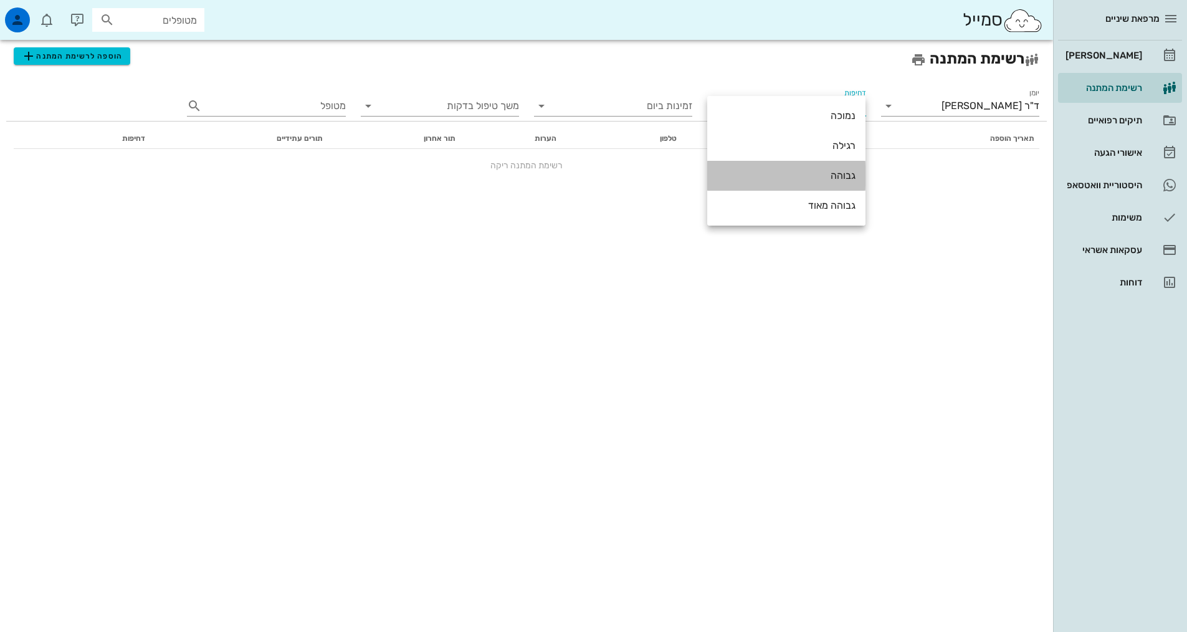
click at [842, 173] on div "גבוהה" at bounding box center [786, 176] width 138 height 12
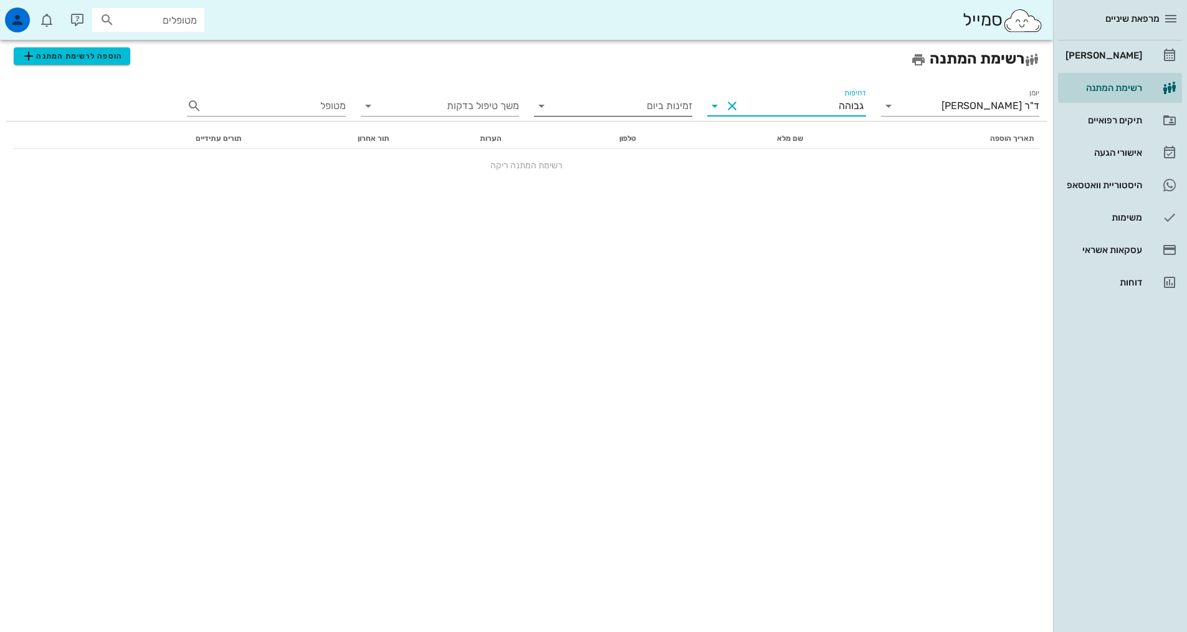
click at [676, 109] on input "זמינות ביום" at bounding box center [623, 106] width 138 height 20
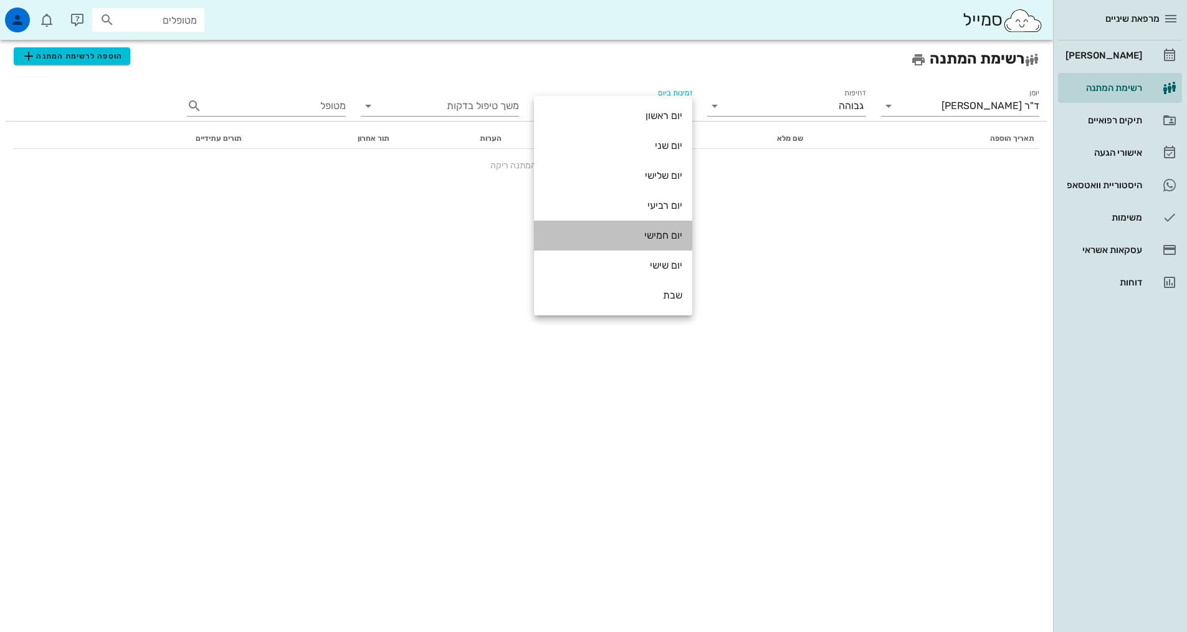
click at [665, 242] on div "יום חמישי" at bounding box center [613, 235] width 138 height 27
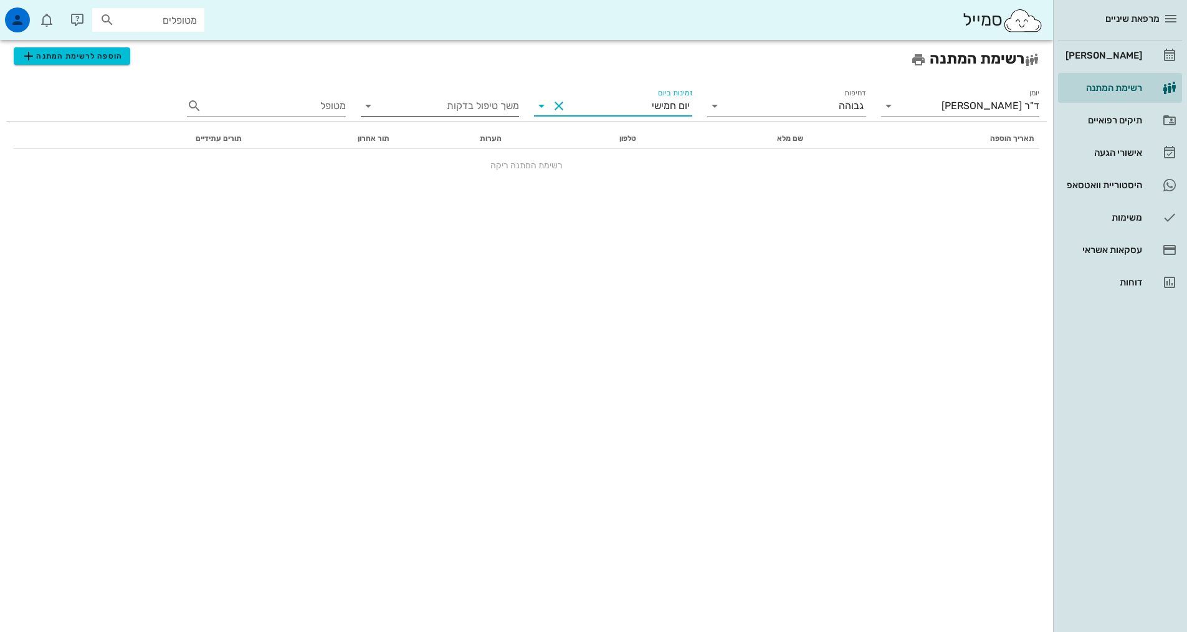
click at [490, 102] on input "משך טיפול בדקות" at bounding box center [450, 106] width 138 height 20
click at [275, 112] on input "מטופל" at bounding box center [274, 106] width 141 height 20
type input "[PERSON_NAME]"
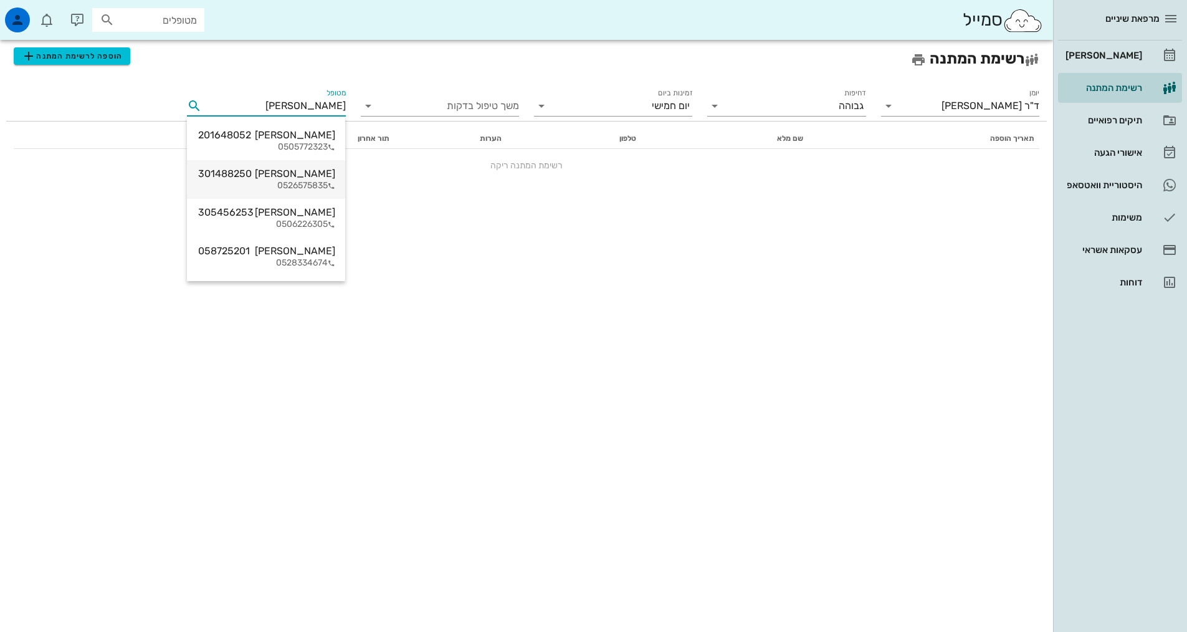
click at [304, 168] on div "[PERSON_NAME] 301488250" at bounding box center [266, 174] width 137 height 12
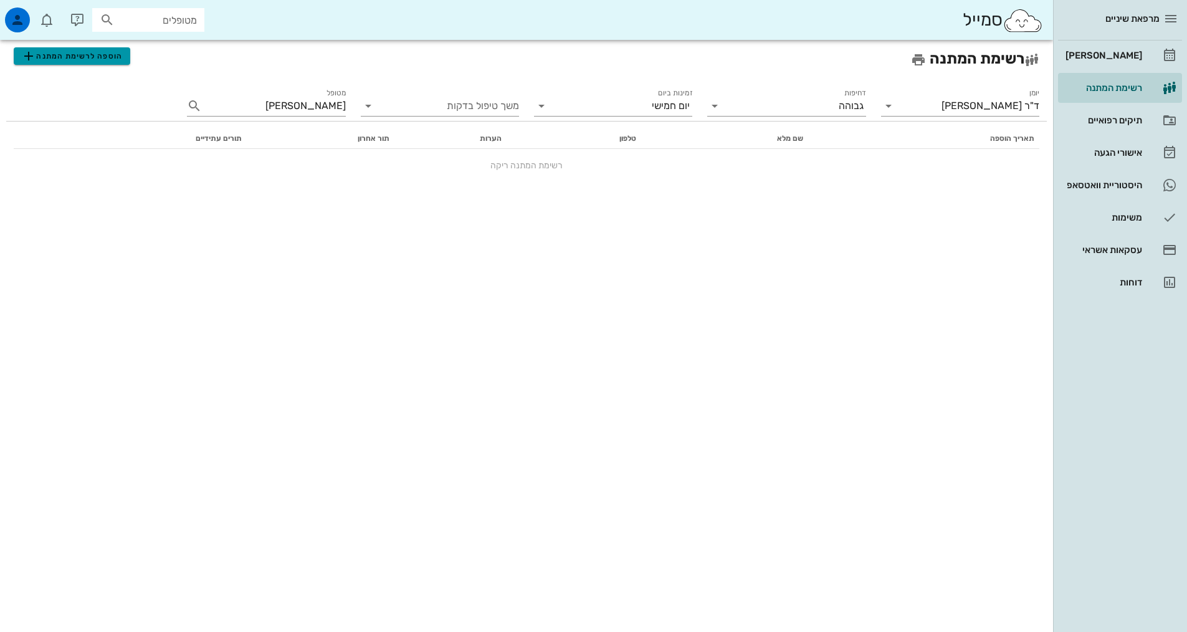
click at [105, 55] on span "הוספה לרשימת המתנה" at bounding box center [71, 56] width 101 height 15
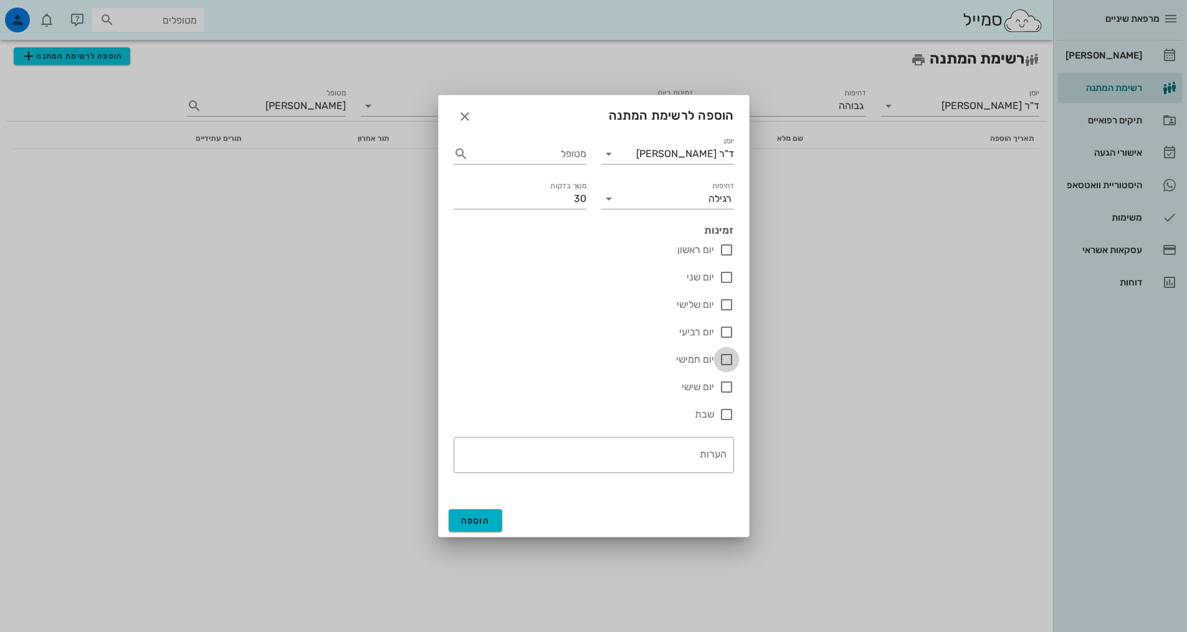
click at [729, 358] on div at bounding box center [726, 359] width 21 height 21
checkbox input "true"
click at [684, 192] on input "דחיפות" at bounding box center [664, 198] width 90 height 20
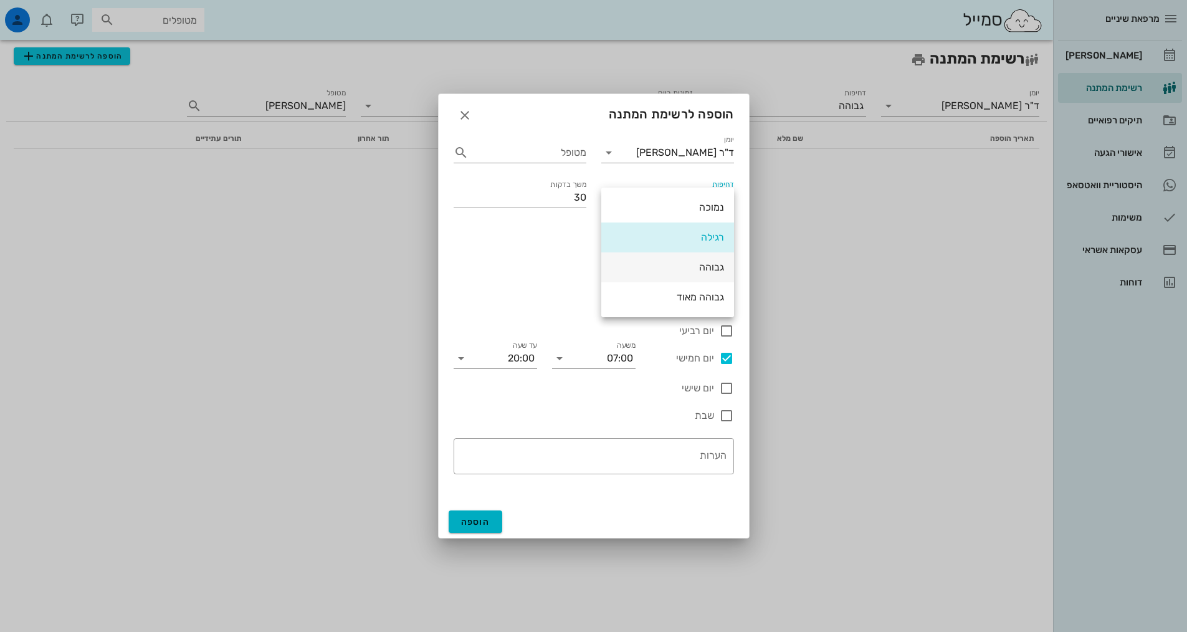
click at [691, 267] on div "גבוהה" at bounding box center [667, 267] width 113 height 12
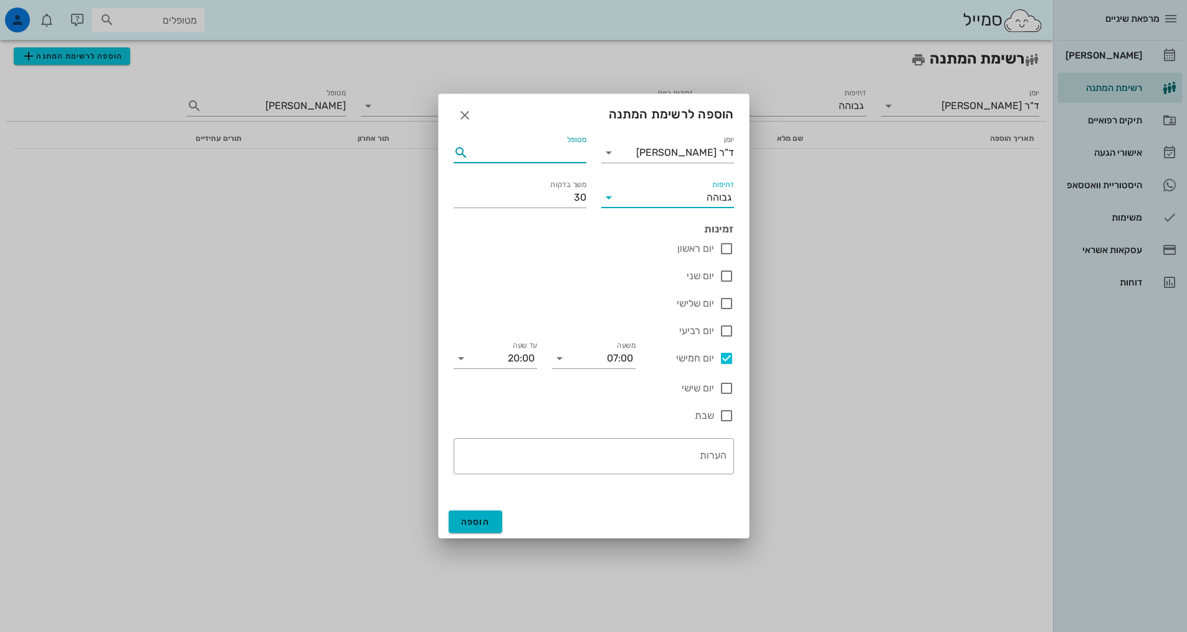
click at [574, 158] on input "מטופל" at bounding box center [528, 153] width 115 height 20
type input "[PERSON_NAME]"
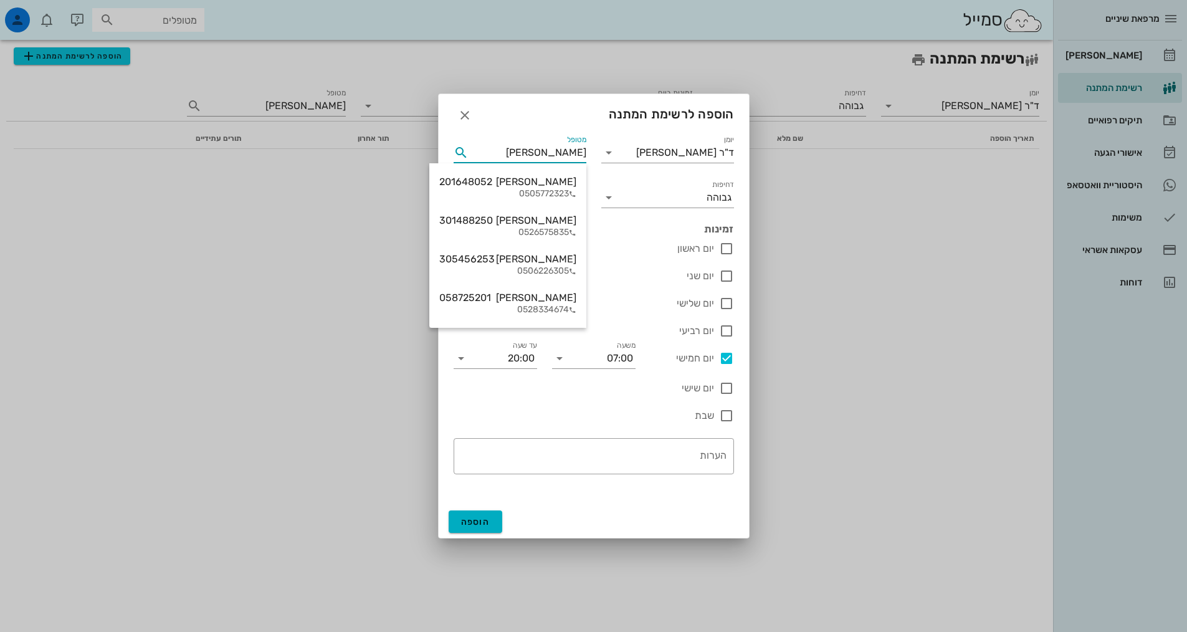
click at [540, 239] on div "קארין שבתאי 301488250 0526575835" at bounding box center [507, 226] width 137 height 39
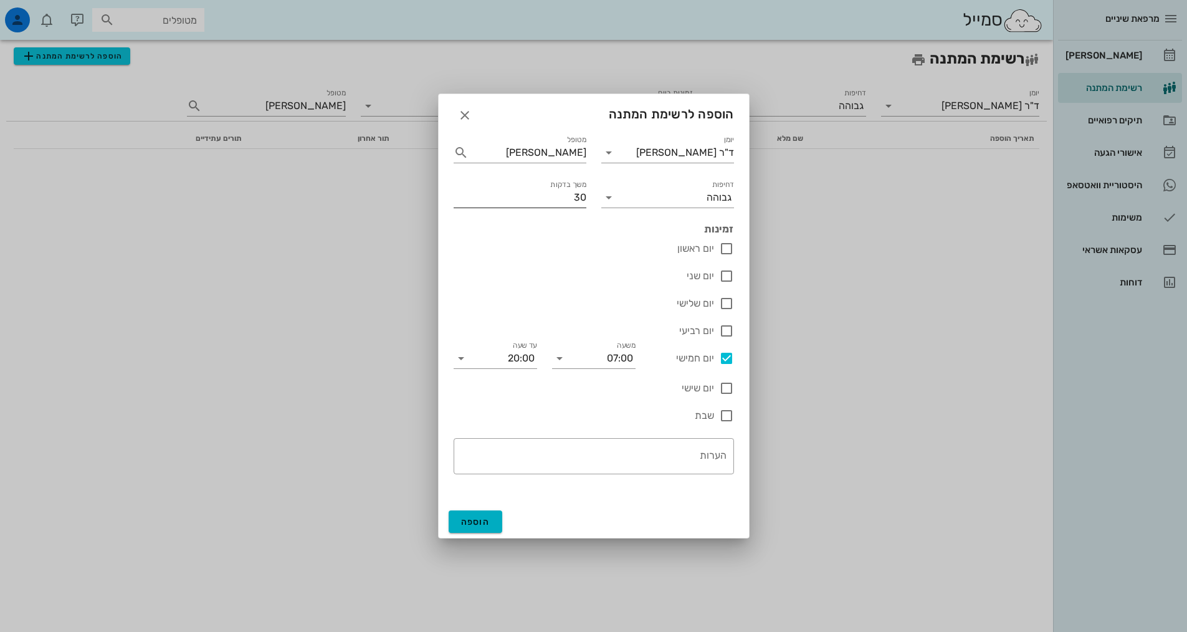
click at [579, 199] on input "30" at bounding box center [520, 198] width 133 height 20
click at [582, 194] on input "30" at bounding box center [520, 198] width 133 height 20
drag, startPoint x: 569, startPoint y: 197, endPoint x: 600, endPoint y: 193, distance: 31.5
click at [600, 193] on div "יומן ד"ר אלדד אירני מטופל קארין שבתאי דחיפות גבוהה משך בדקות 30 זמינות" at bounding box center [593, 180] width 295 height 111
type input "15"
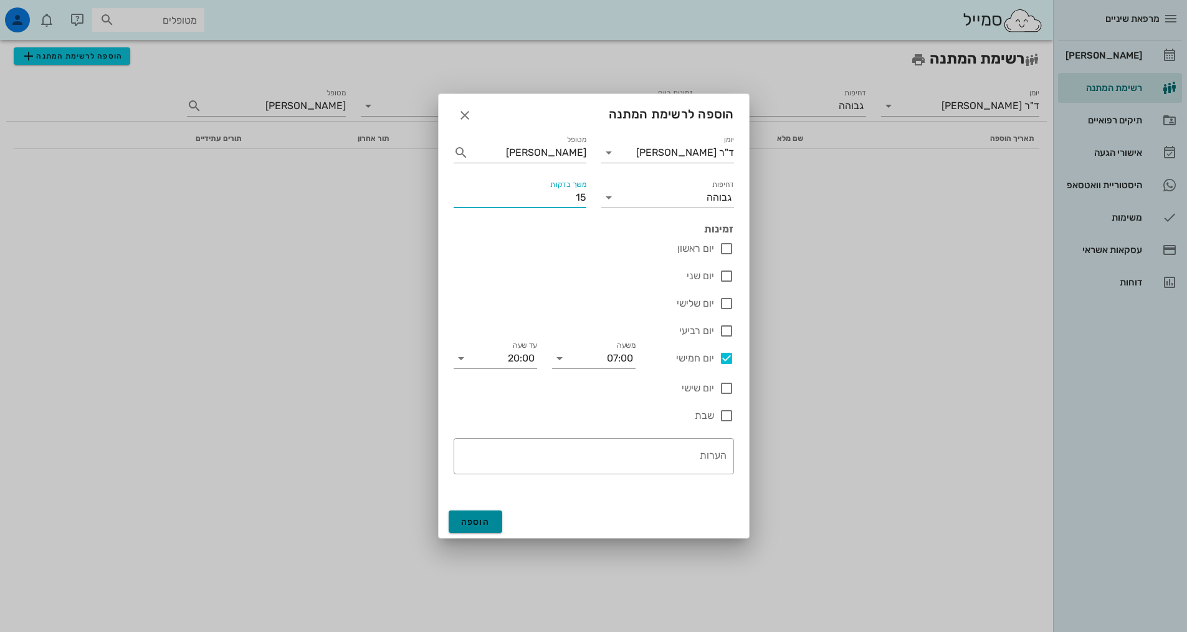
click at [484, 523] on span "הוספה" at bounding box center [475, 522] width 29 height 11
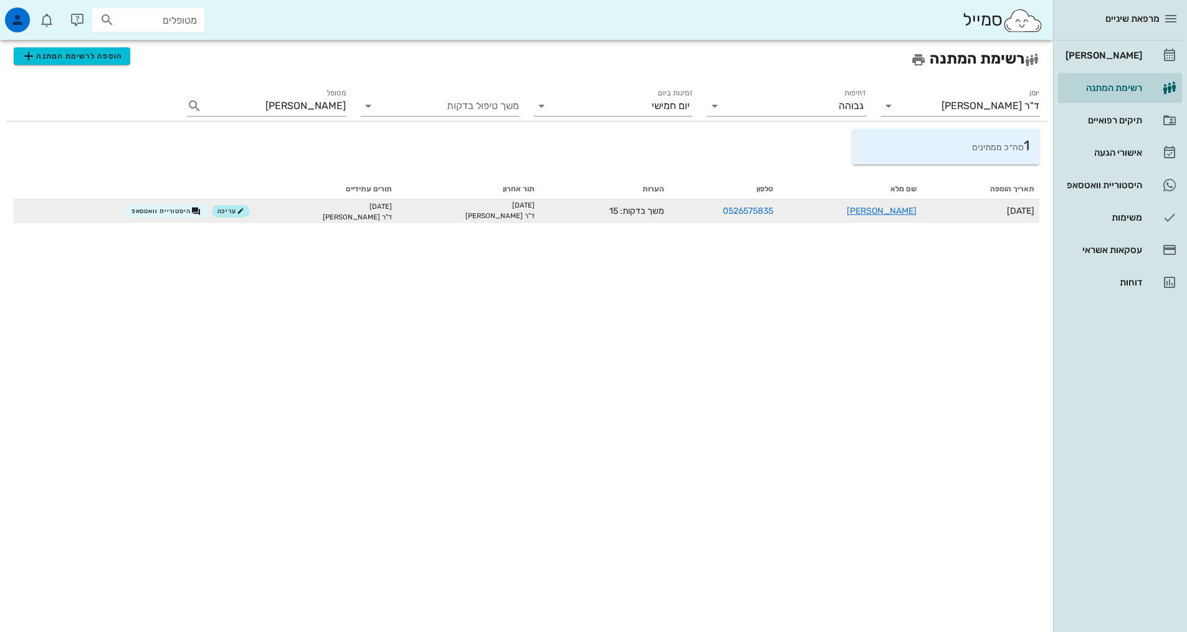
click at [879, 205] on td "[PERSON_NAME]" at bounding box center [849, 211] width 143 height 24
click at [884, 213] on link "[PERSON_NAME]" at bounding box center [882, 211] width 70 height 11
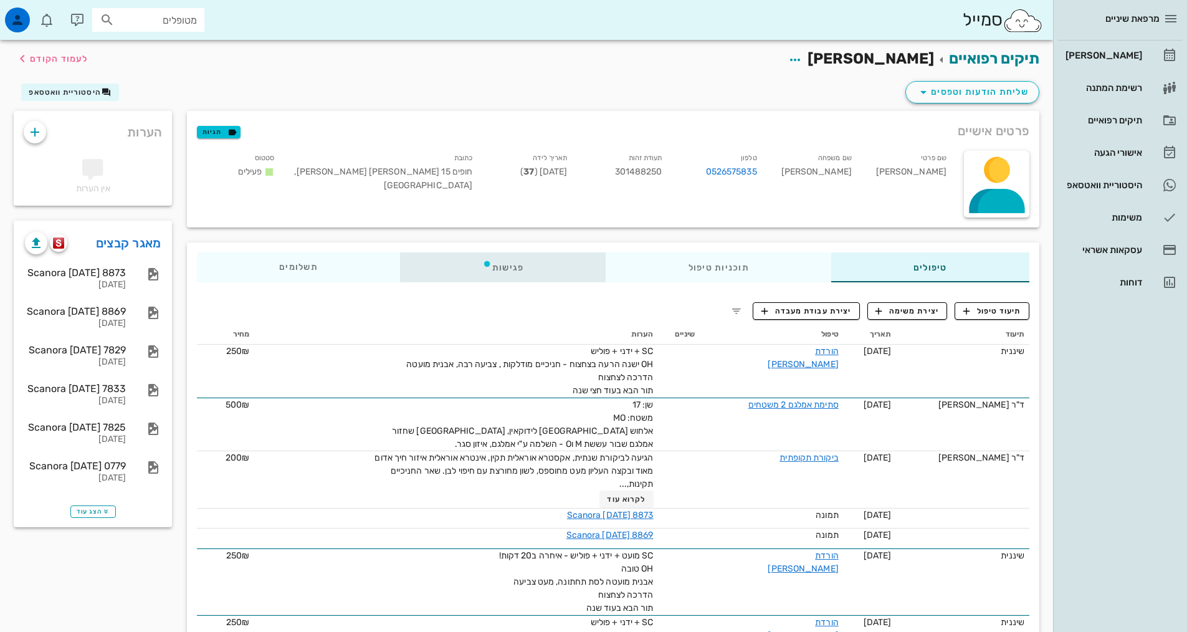
click at [517, 273] on div "פגישות" at bounding box center [503, 267] width 206 height 30
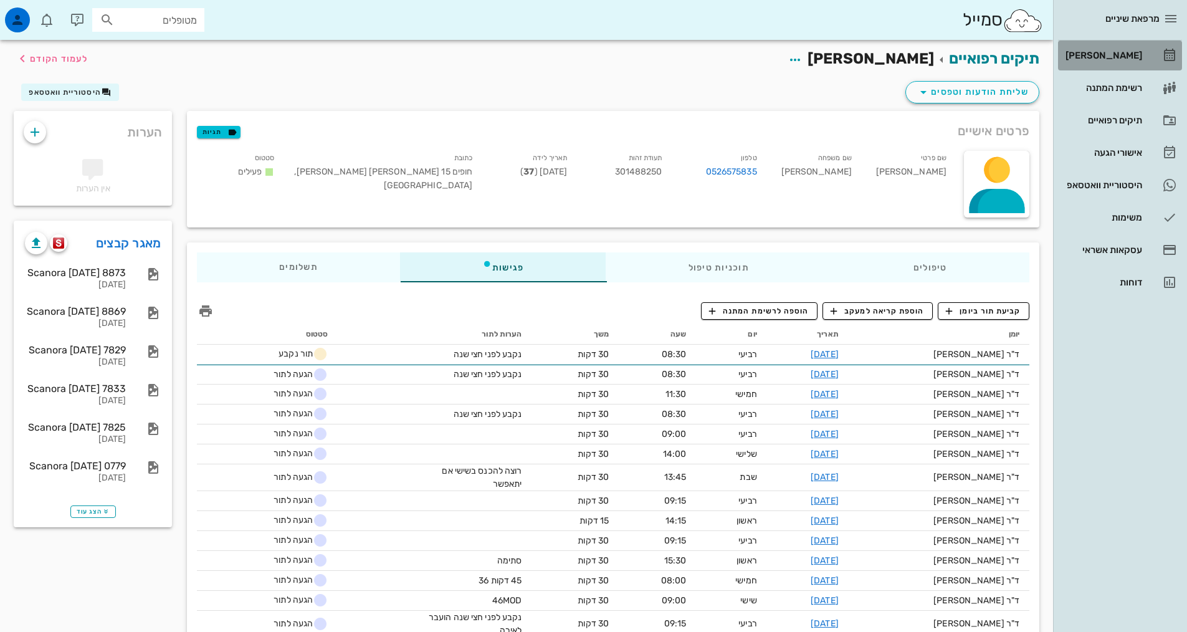
click at [1120, 62] on div "[PERSON_NAME]" at bounding box center [1102, 55] width 79 height 20
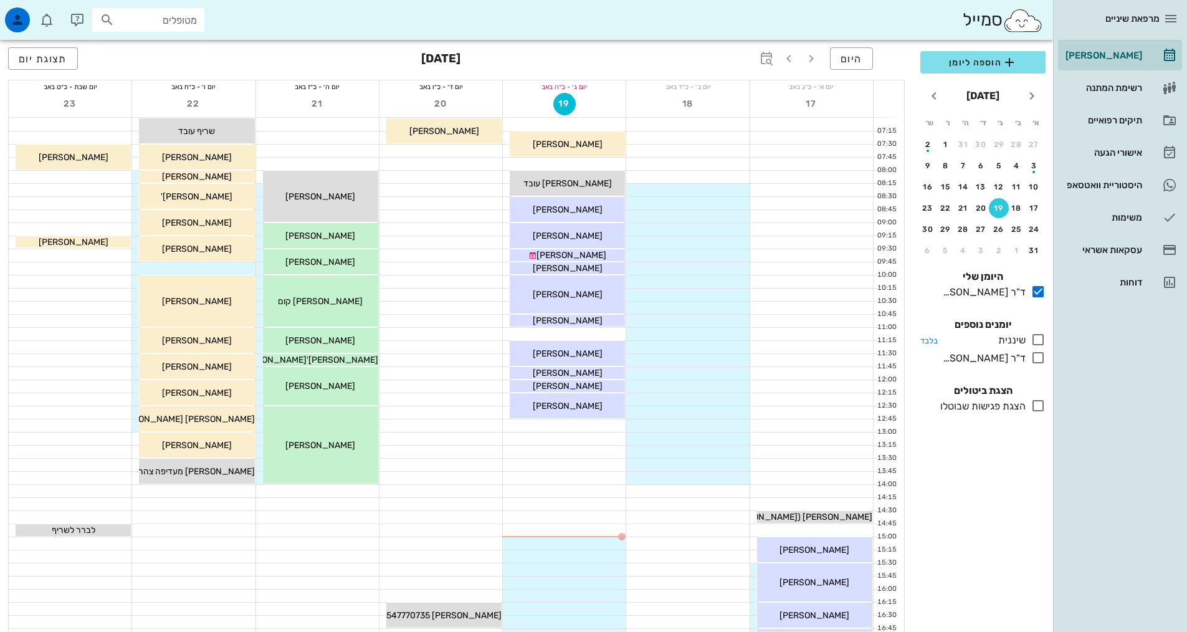
click at [1043, 338] on icon at bounding box center [1038, 339] width 15 height 15
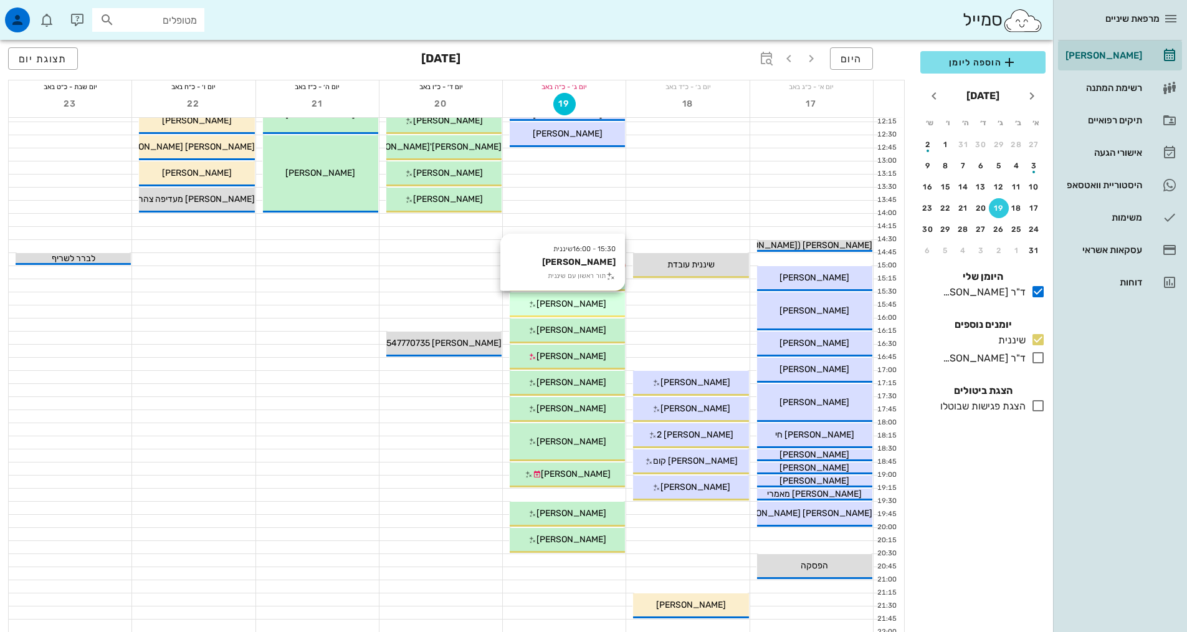
scroll to position [249, 0]
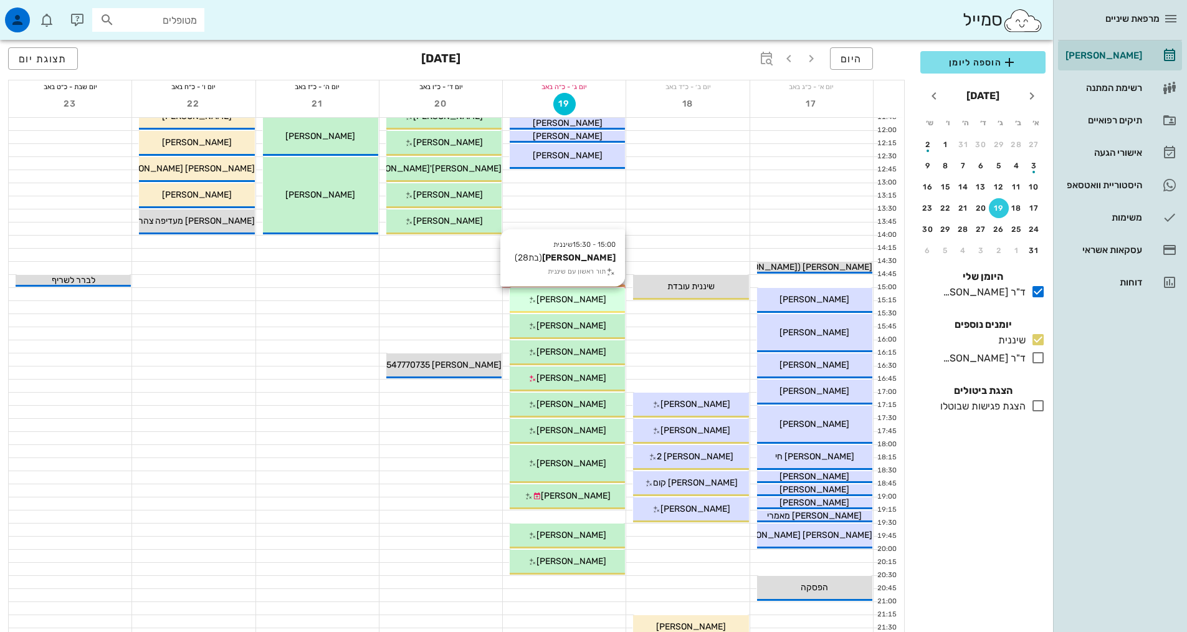
click at [583, 303] on span "[PERSON_NAME]" at bounding box center [572, 299] width 70 height 11
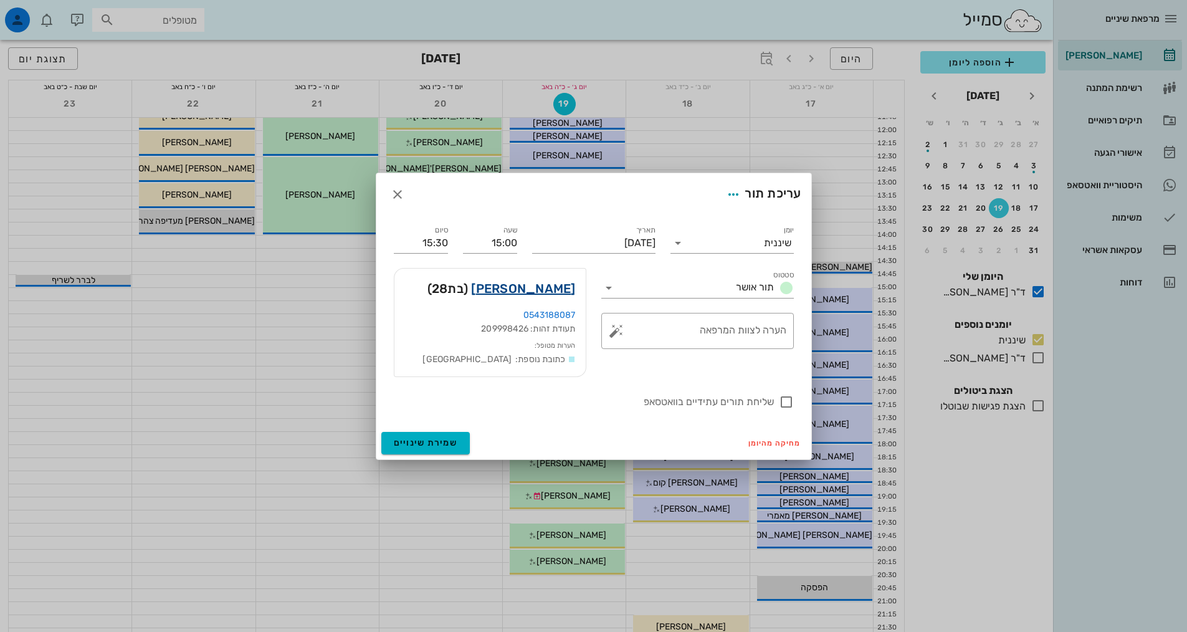
click at [562, 289] on link "נעמי לינדנר" at bounding box center [523, 289] width 104 height 20
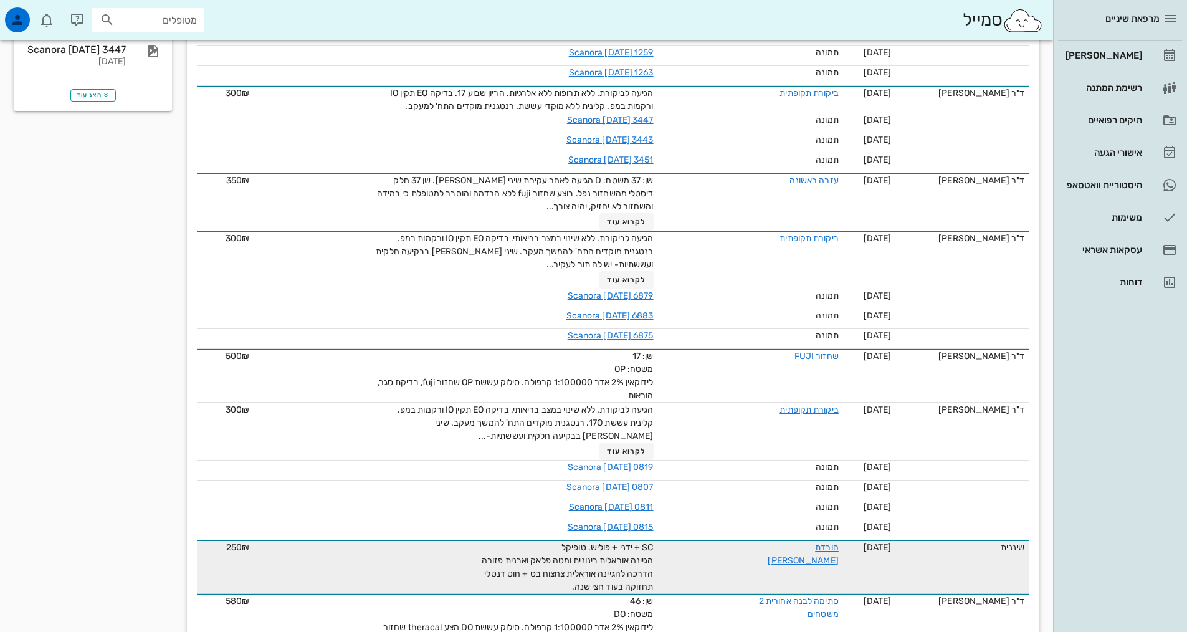
scroll to position [499, 0]
drag, startPoint x: 573, startPoint y: 590, endPoint x: 618, endPoint y: 581, distance: 45.1
click at [618, 581] on div "SC + ידני + פוליש. טופיקל הגיינה אוראלית בינונית ומטה פלאק ואבנית פזורה הדרכה ל…" at bounding box center [513, 568] width 280 height 52
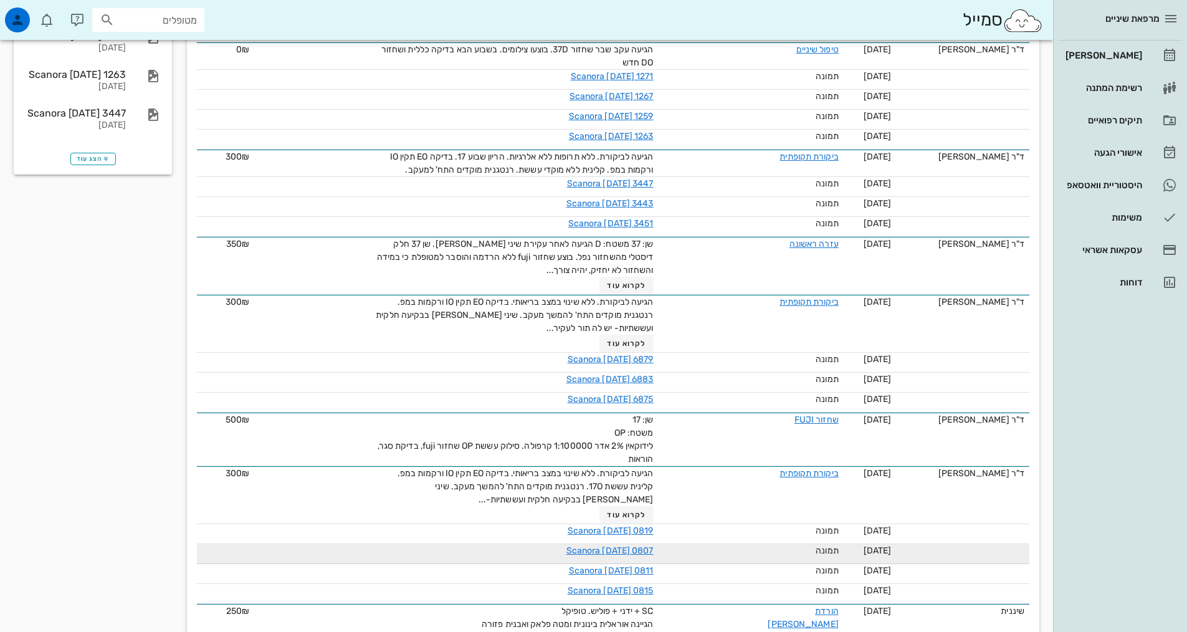
scroll to position [561, 0]
